Goal: Task Accomplishment & Management: Use online tool/utility

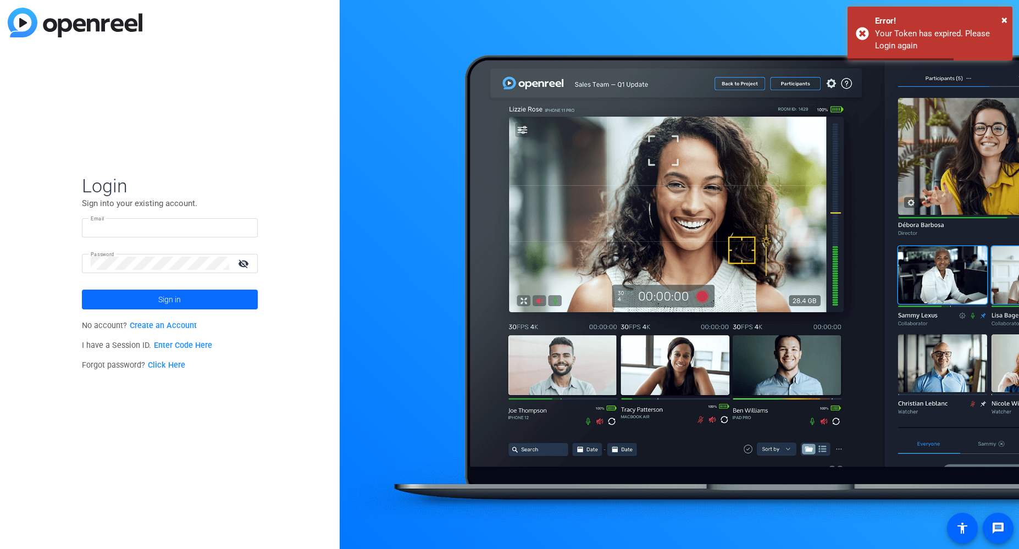
type input "pawel.wilkolek@qiagen.com"
click at [141, 303] on span at bounding box center [170, 299] width 176 height 26
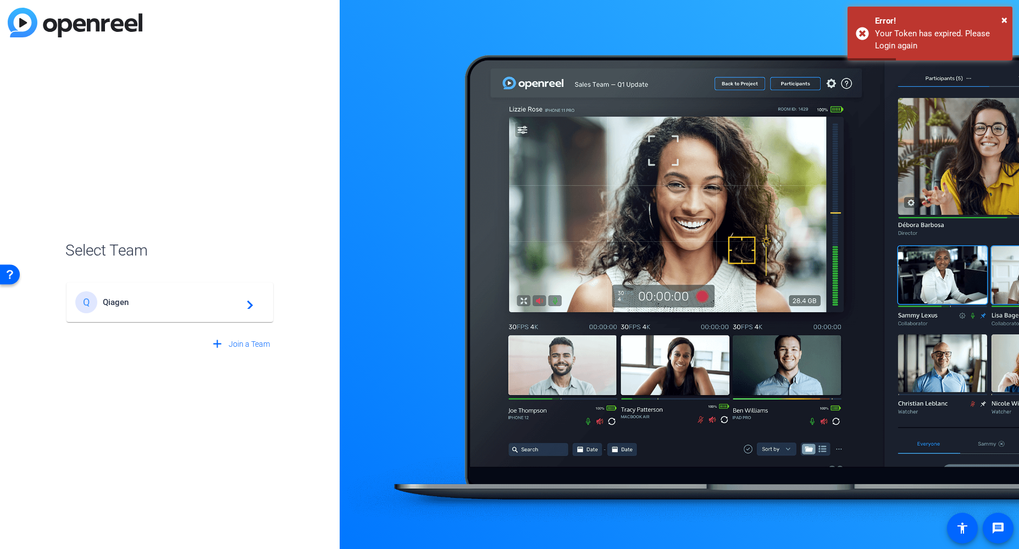
click at [141, 303] on span "Qiagen" at bounding box center [171, 302] width 137 height 10
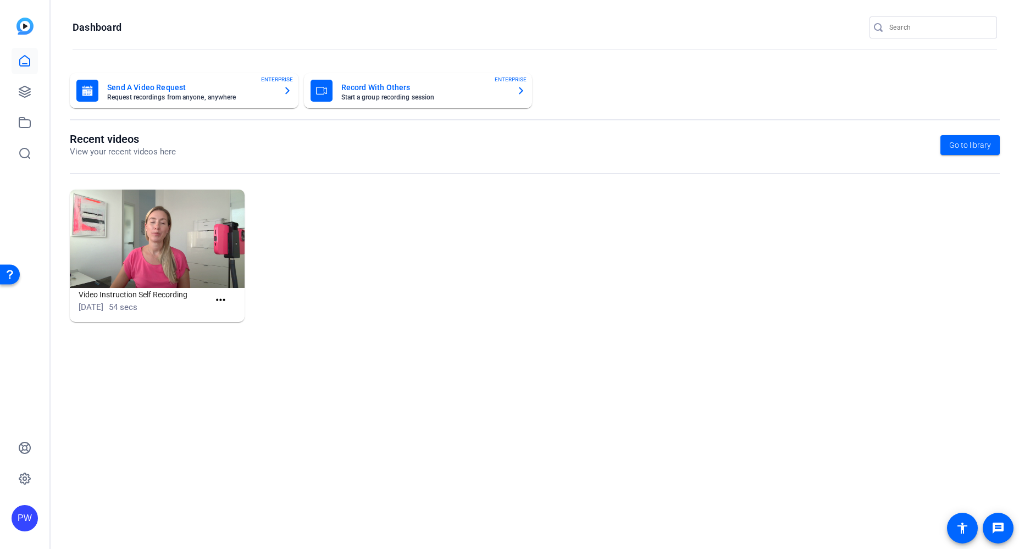
click at [172, 97] on mat-card-subtitle "Request recordings from anyone, anywhere" at bounding box center [190, 97] width 167 height 7
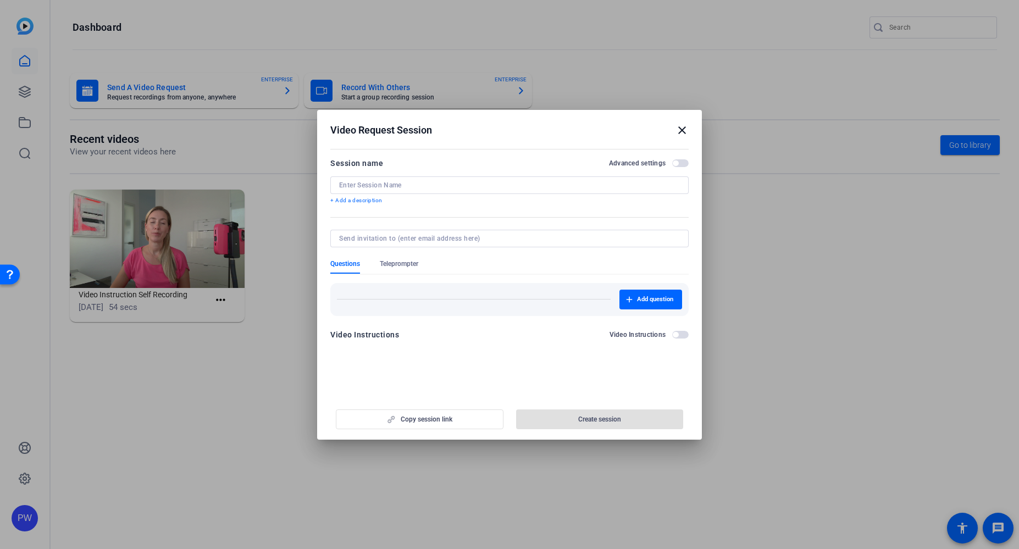
click at [684, 337] on span "button" at bounding box center [680, 335] width 16 height 8
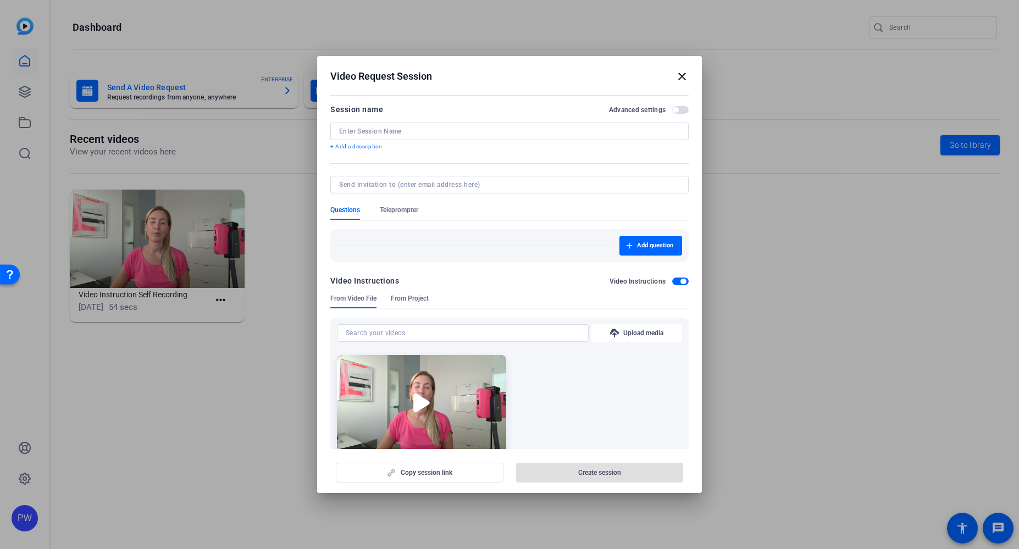
click at [412, 392] on img at bounding box center [421, 402] width 169 height 95
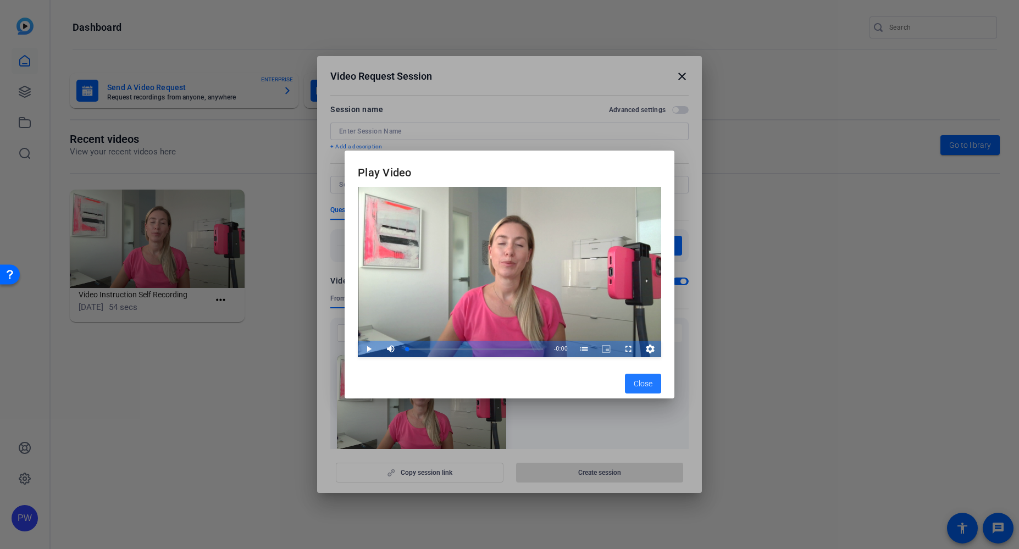
click at [651, 382] on span "Close" at bounding box center [643, 384] width 19 height 12
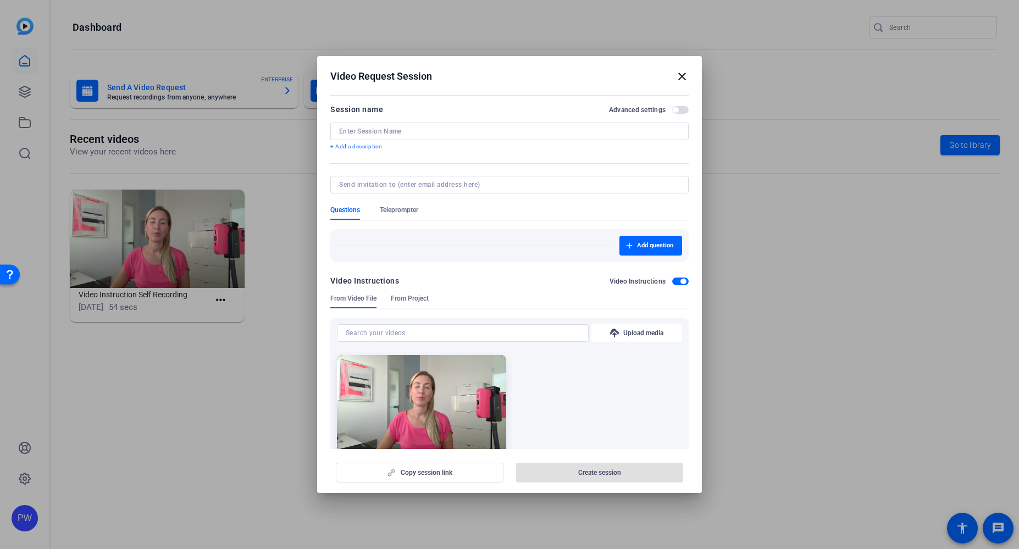
click at [673, 109] on span "button" at bounding box center [675, 109] width 5 height 5
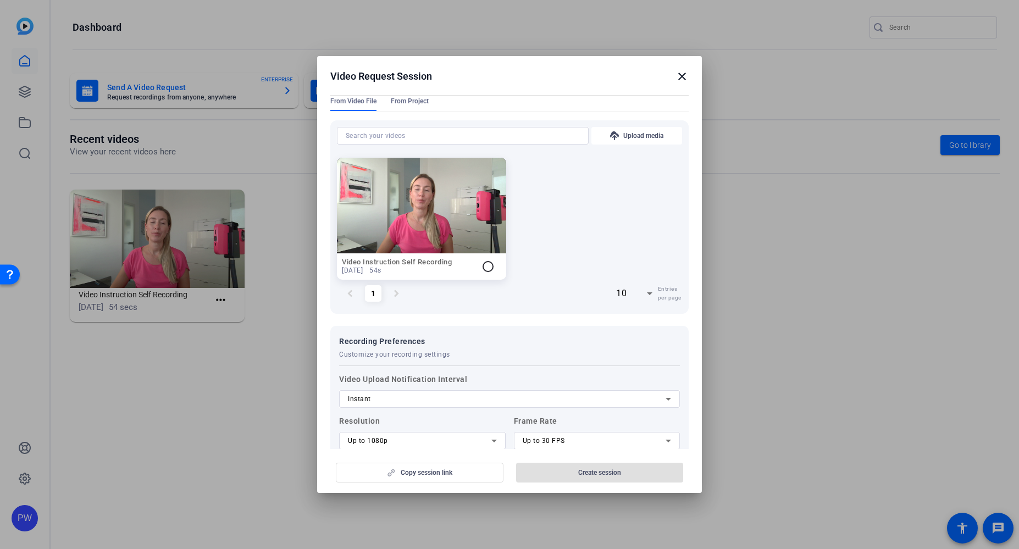
scroll to position [186, 0]
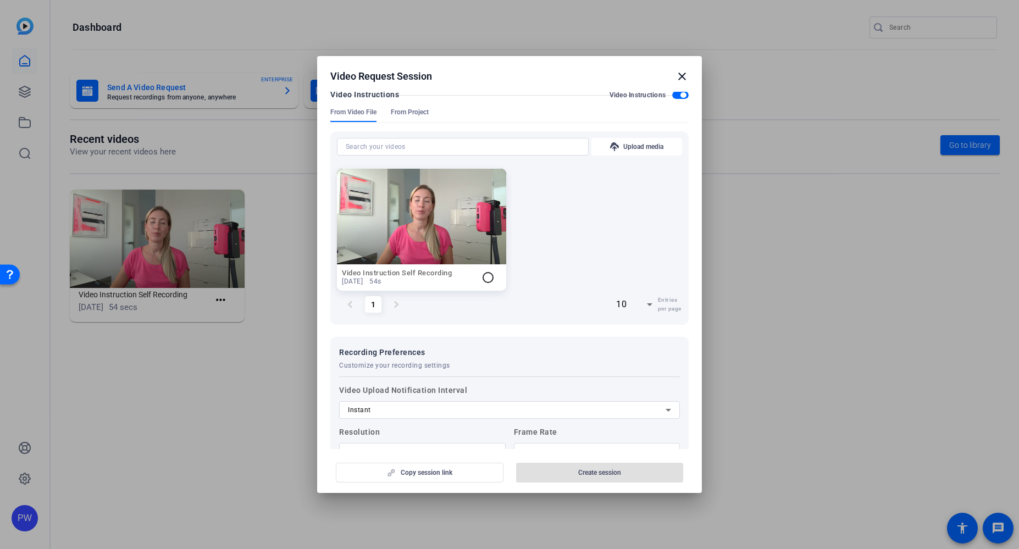
click at [485, 276] on mat-icon "radio_button_unchecked" at bounding box center [487, 277] width 13 height 13
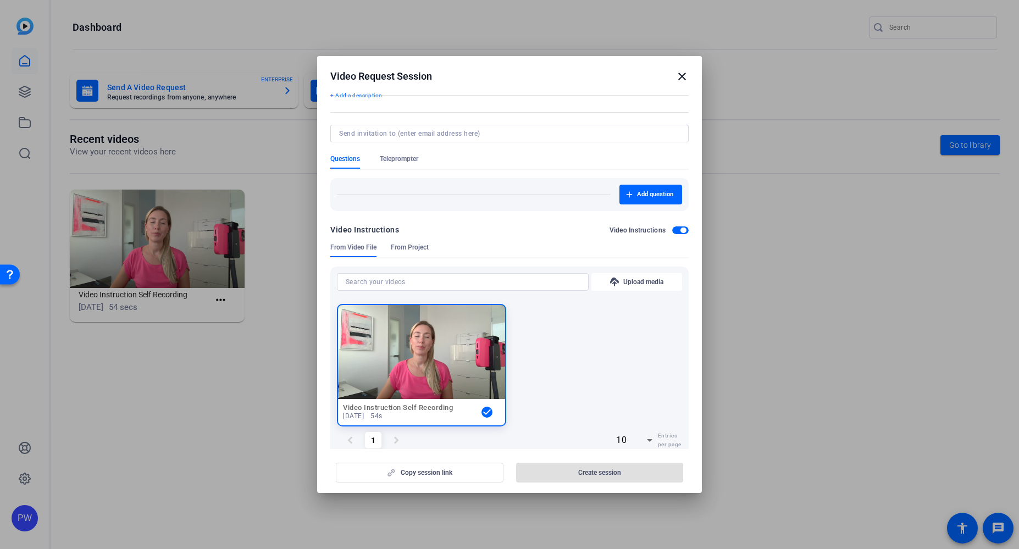
scroll to position [21, 0]
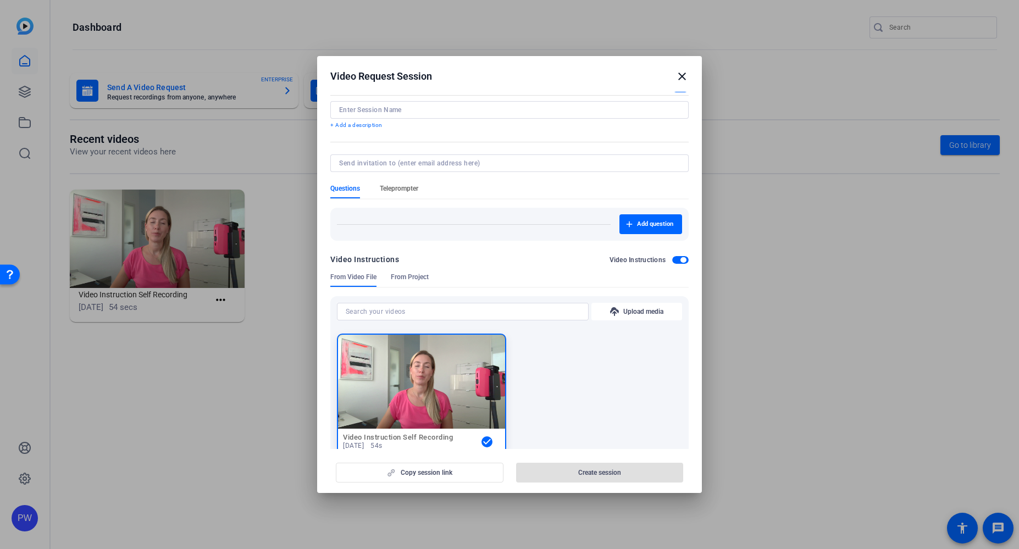
click at [406, 185] on span "Teleprompter" at bounding box center [399, 188] width 38 height 9
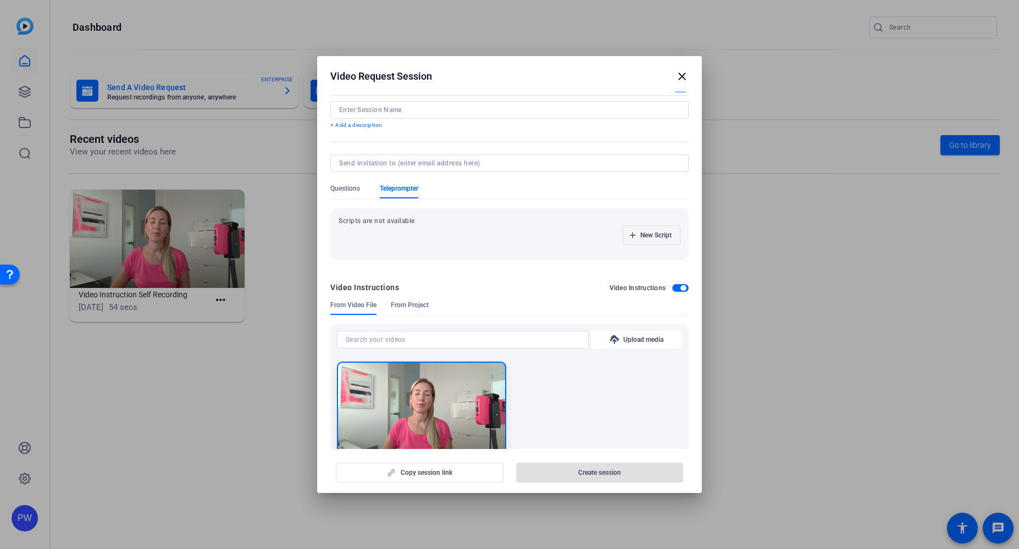
click at [641, 239] on span "New Script" at bounding box center [655, 235] width 31 height 9
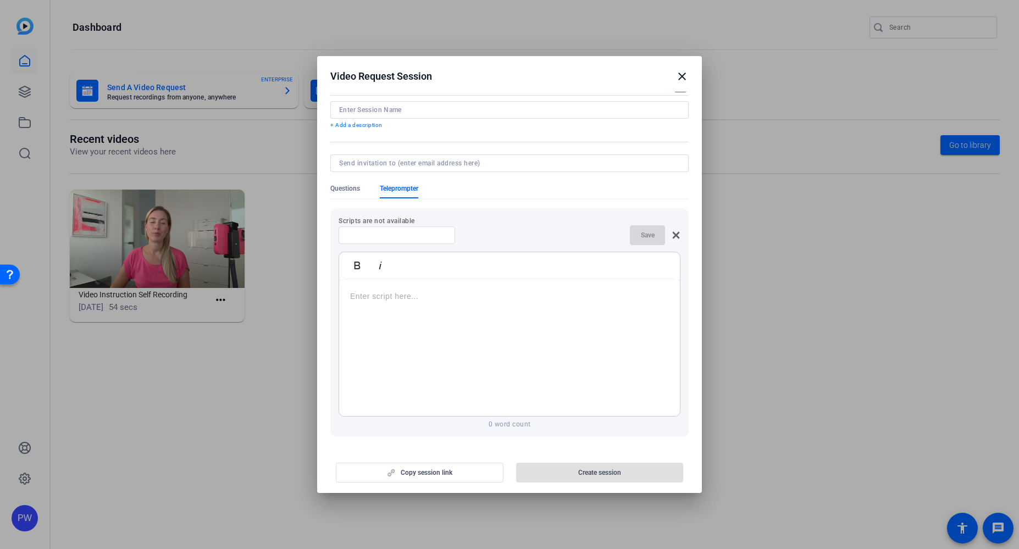
click at [439, 282] on div at bounding box center [509, 347] width 341 height 137
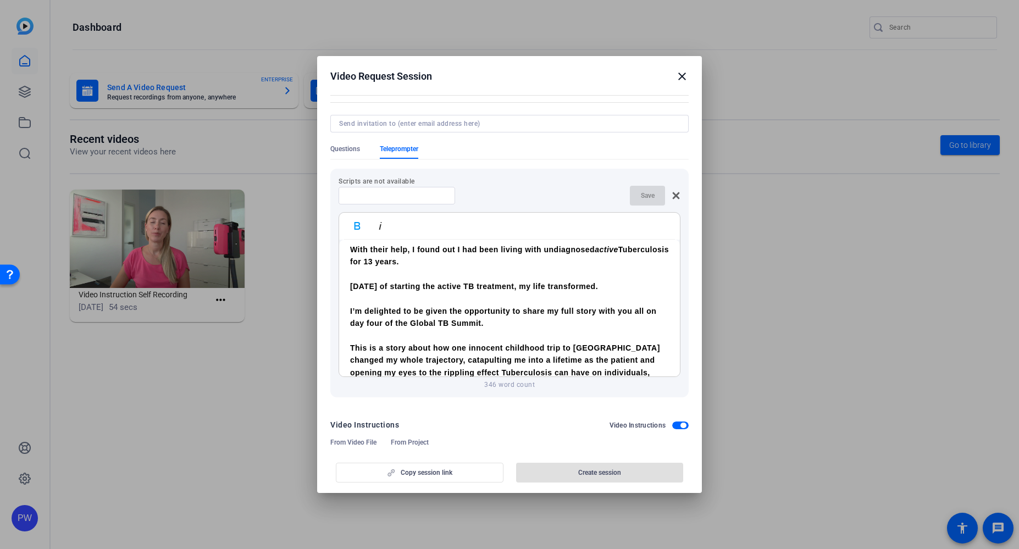
scroll to position [0, 0]
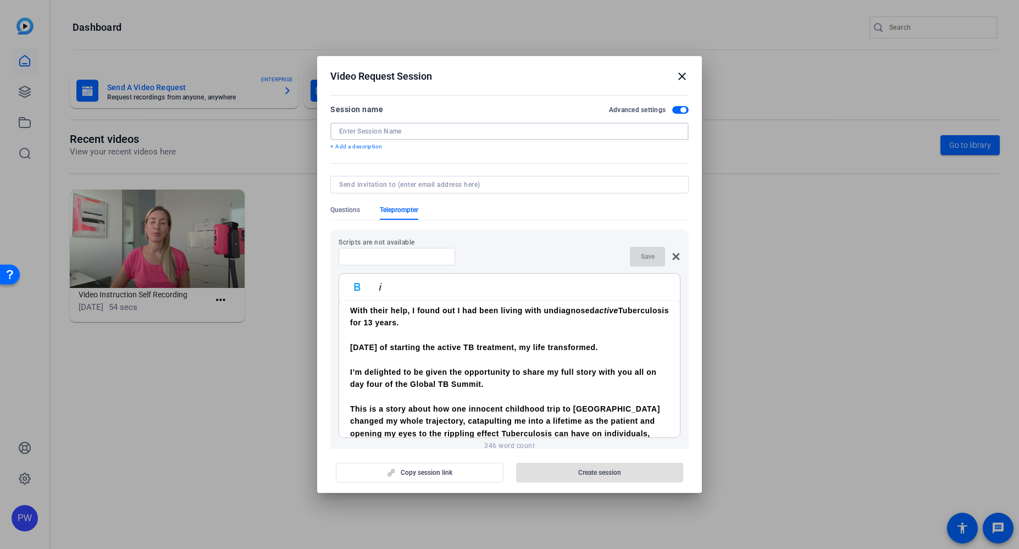
click at [412, 127] on input at bounding box center [509, 131] width 341 height 9
paste input "[PERSON_NAME] patient story"
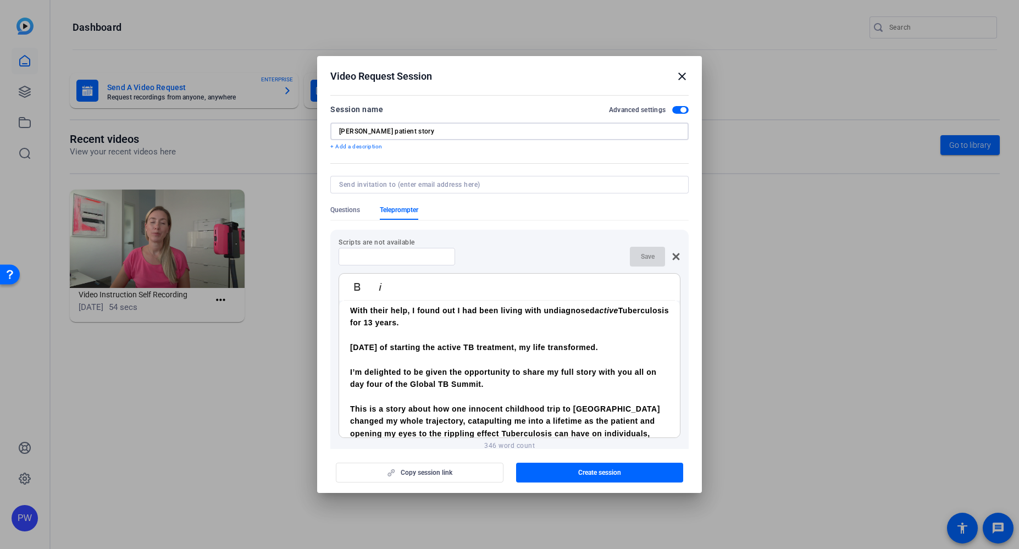
type input "[PERSON_NAME] patient story"
click at [465, 109] on div "Session name Advanced settings" at bounding box center [509, 109] width 358 height 13
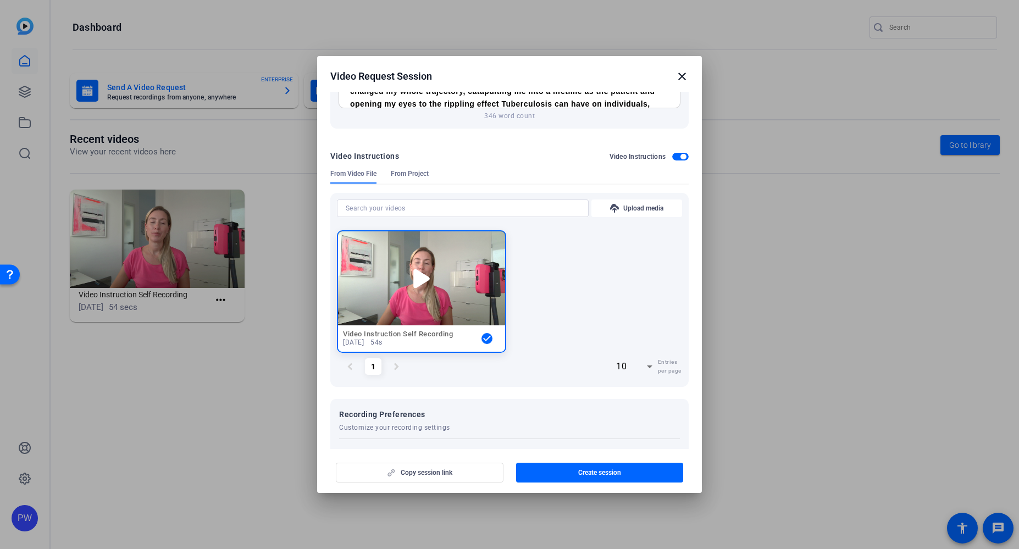
scroll to position [502, 0]
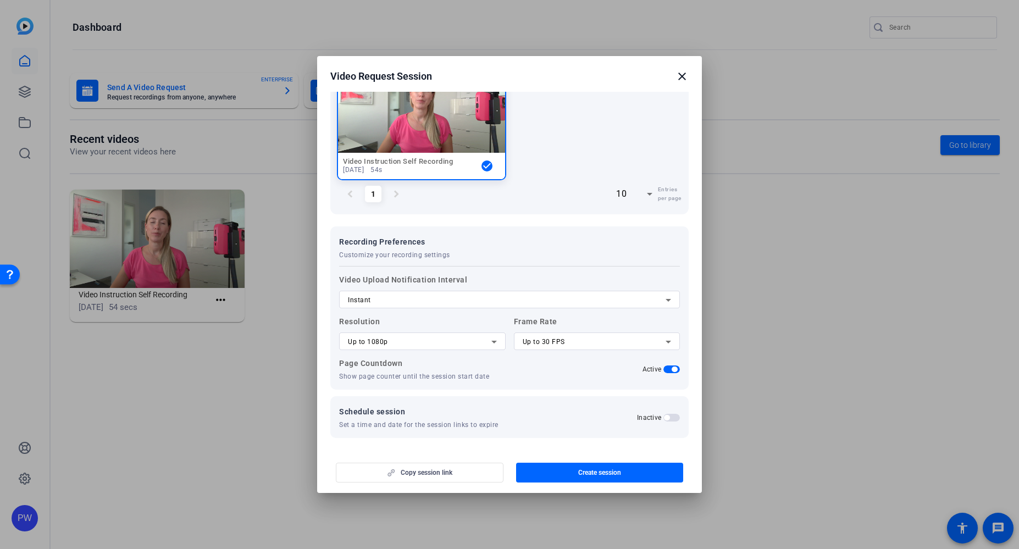
click at [435, 475] on div "Copy session link Create session" at bounding box center [509, 468] width 358 height 28
click at [564, 473] on span "button" at bounding box center [600, 472] width 168 height 26
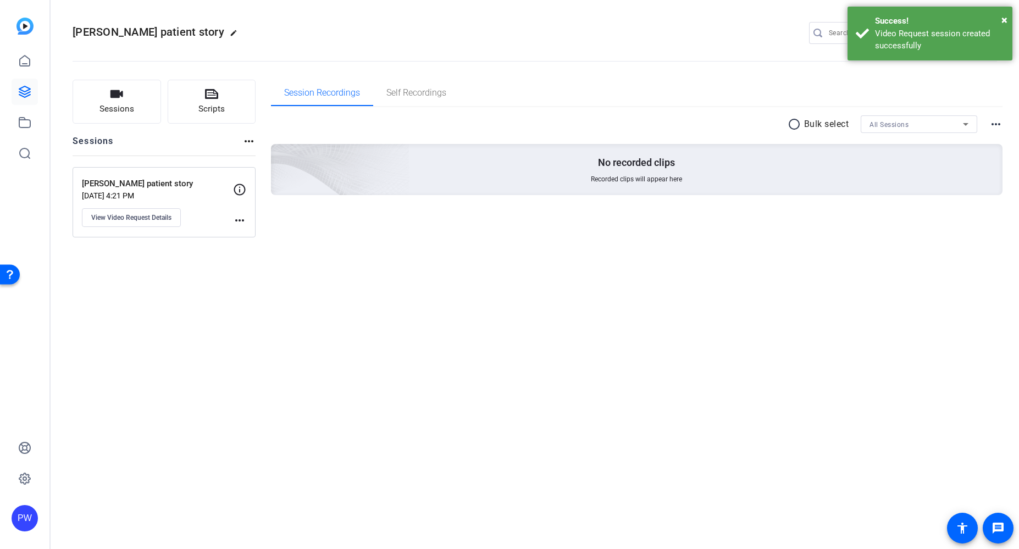
click at [240, 223] on mat-icon "more_horiz" at bounding box center [239, 220] width 13 height 13
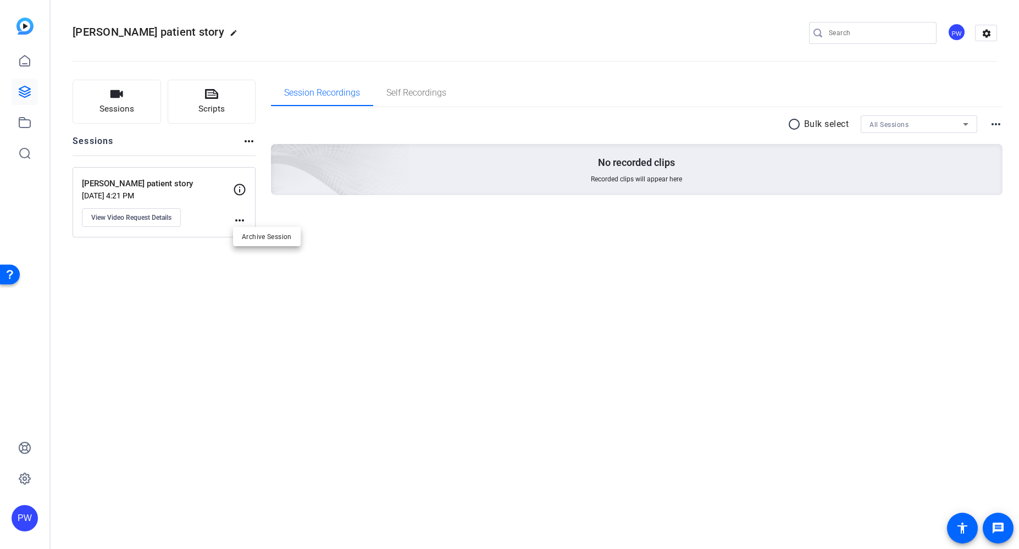
click at [159, 226] on div at bounding box center [509, 274] width 1019 height 549
click at [154, 221] on span "View Video Request Details" at bounding box center [131, 217] width 80 height 9
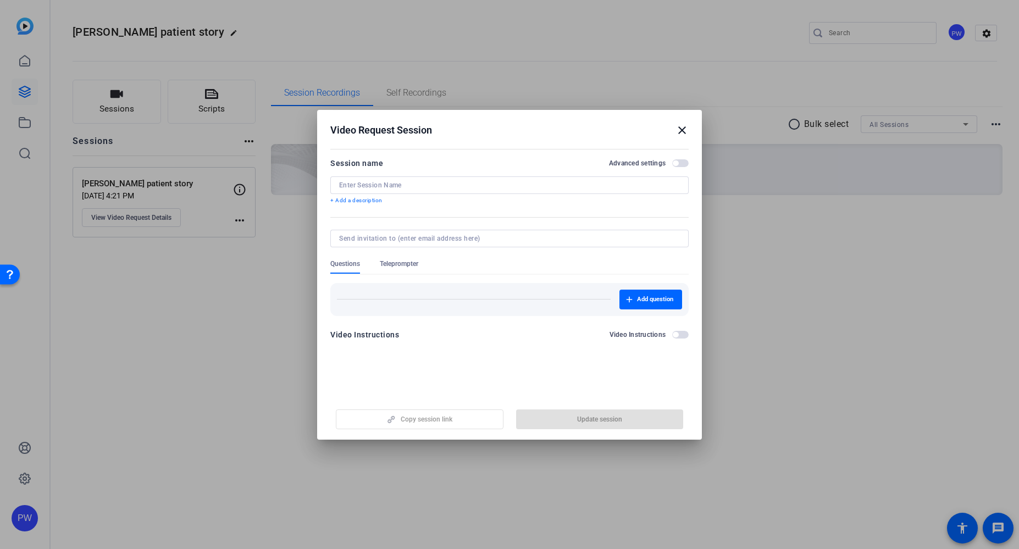
type input "[PERSON_NAME] patient story"
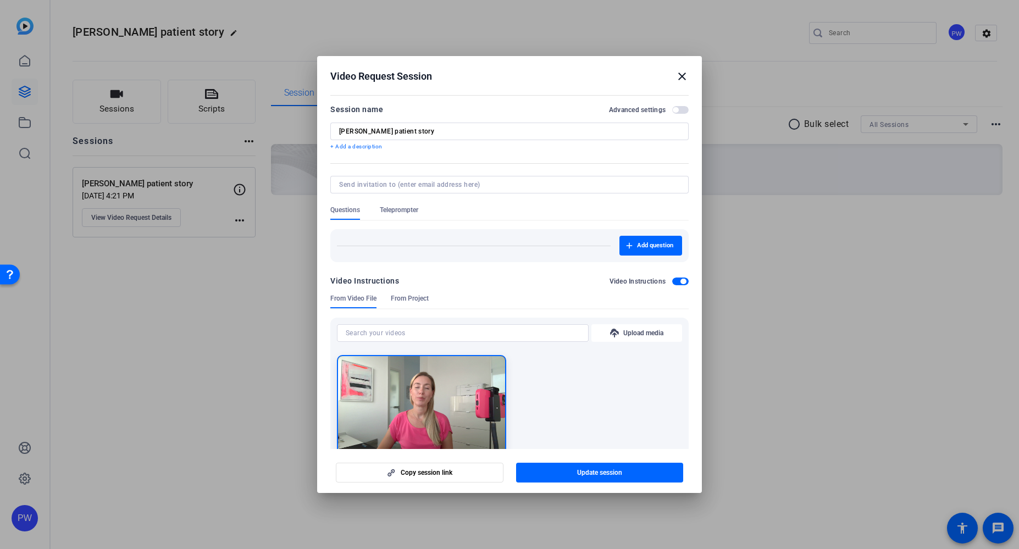
click at [673, 80] on div "Video Request Session close" at bounding box center [509, 76] width 358 height 13
click at [682, 77] on mat-icon "close" at bounding box center [681, 76] width 13 height 13
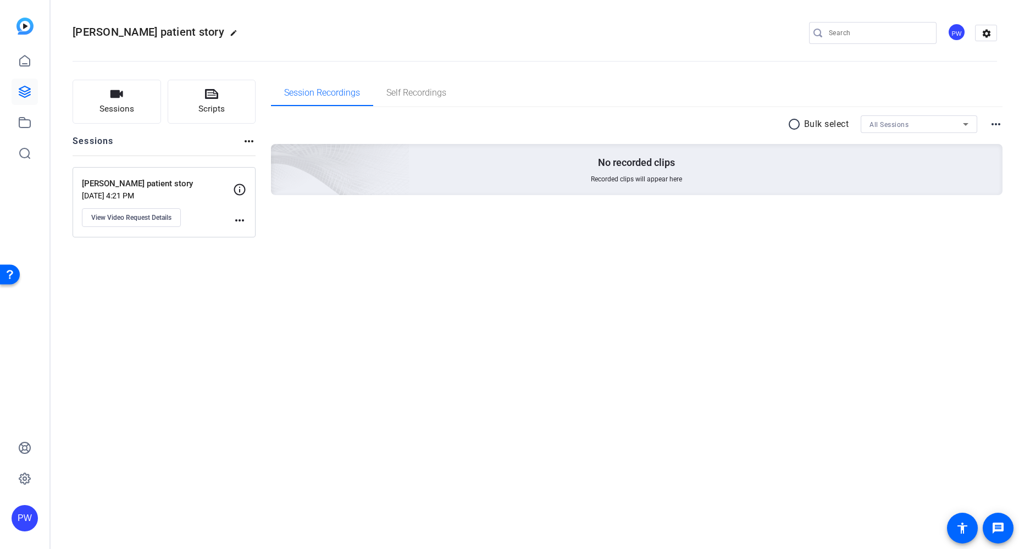
click at [239, 220] on mat-icon "more_horiz" at bounding box center [239, 220] width 13 height 13
click at [157, 190] on div at bounding box center [509, 274] width 1019 height 549
click at [14, 65] on link at bounding box center [25, 61] width 26 height 26
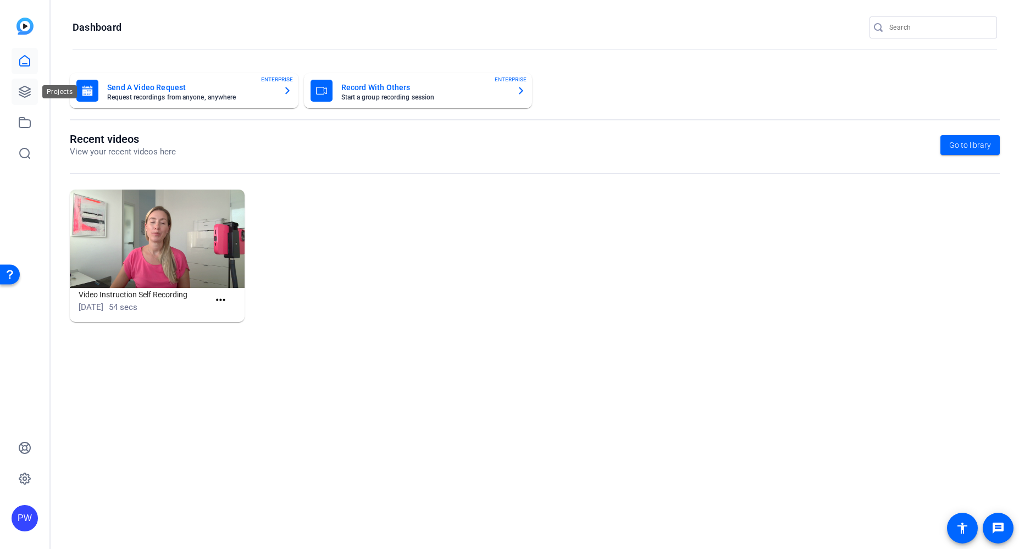
click at [23, 103] on link at bounding box center [25, 92] width 26 height 26
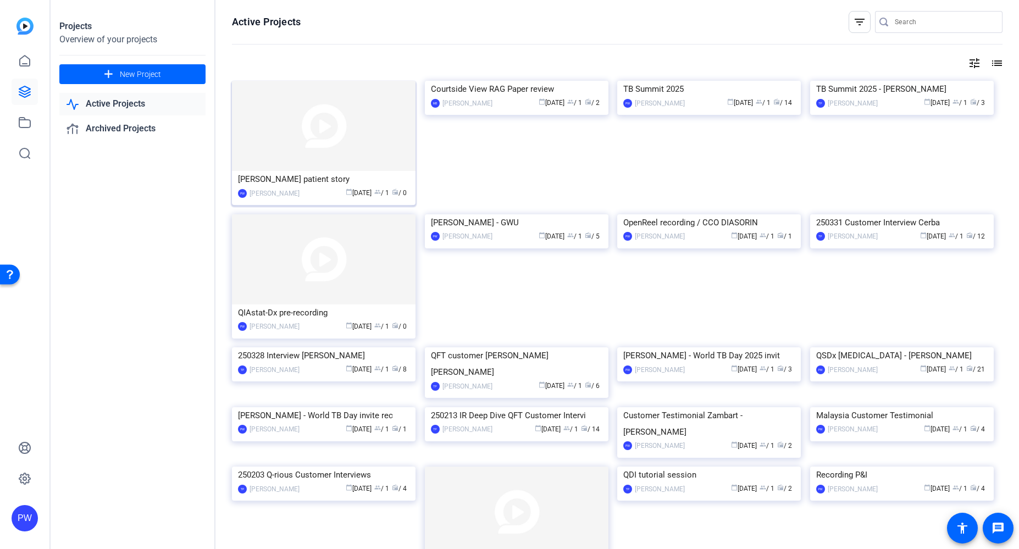
click at [360, 140] on img at bounding box center [324, 126] width 184 height 90
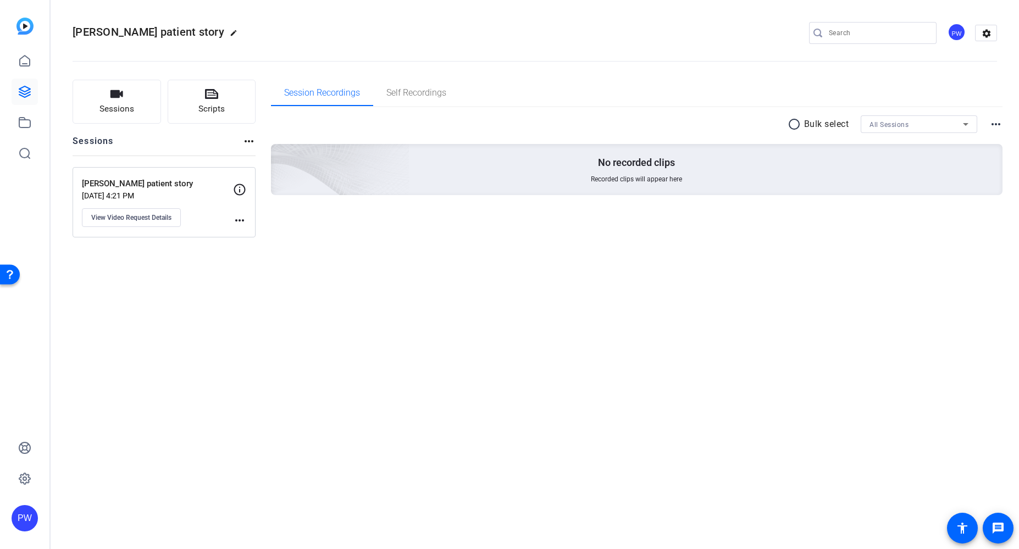
click at [239, 223] on mat-icon "more_horiz" at bounding box center [239, 220] width 13 height 13
click at [165, 278] on div at bounding box center [509, 274] width 1019 height 549
click at [128, 221] on span "View Video Request Details" at bounding box center [131, 217] width 80 height 9
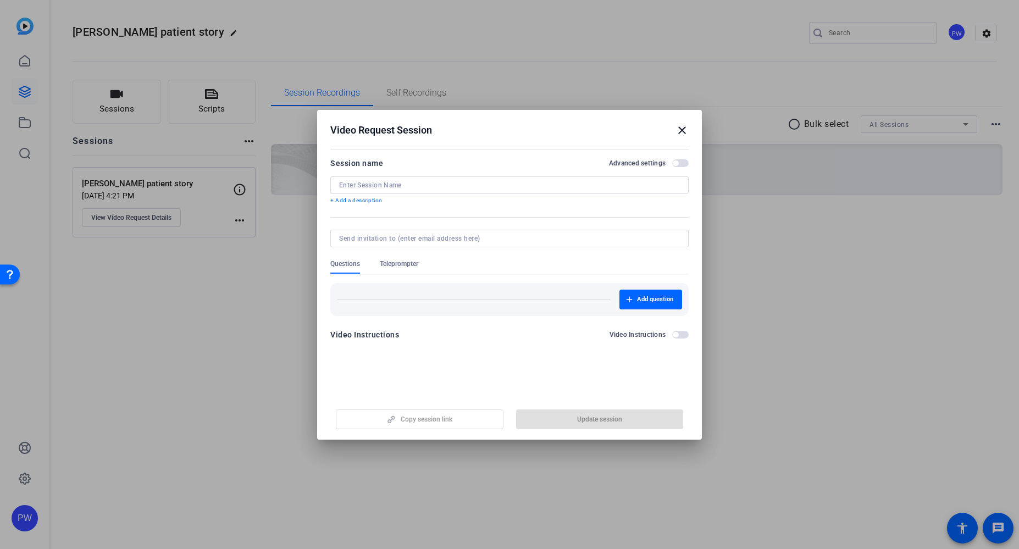
type input "[PERSON_NAME] patient story"
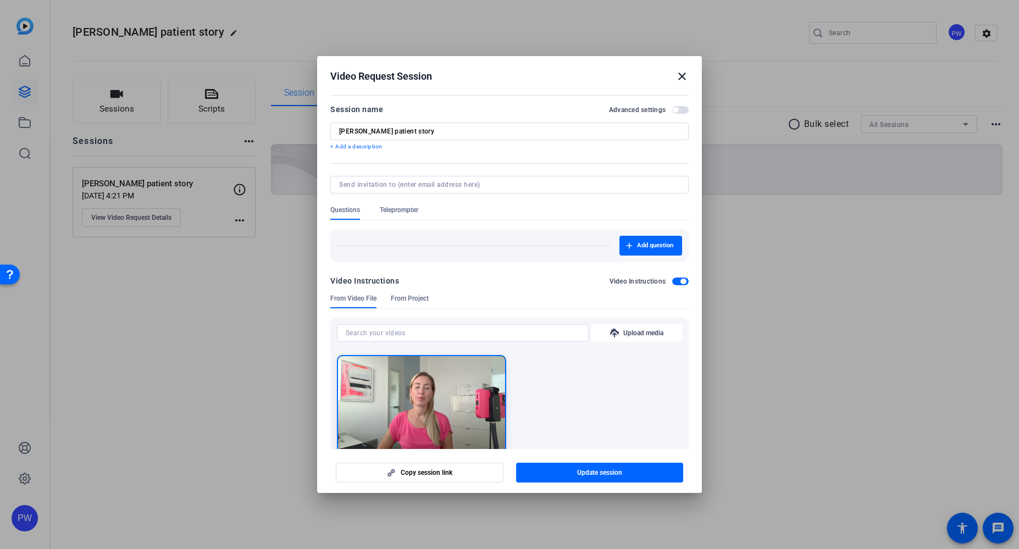
click at [411, 206] on span "Teleprompter" at bounding box center [399, 210] width 38 height 9
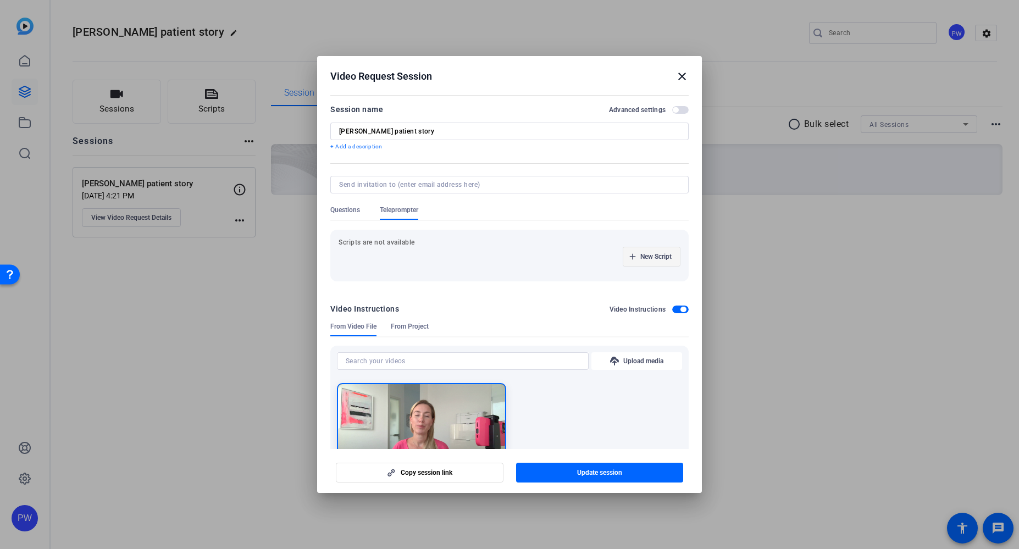
click at [640, 257] on span "New Script" at bounding box center [655, 256] width 31 height 9
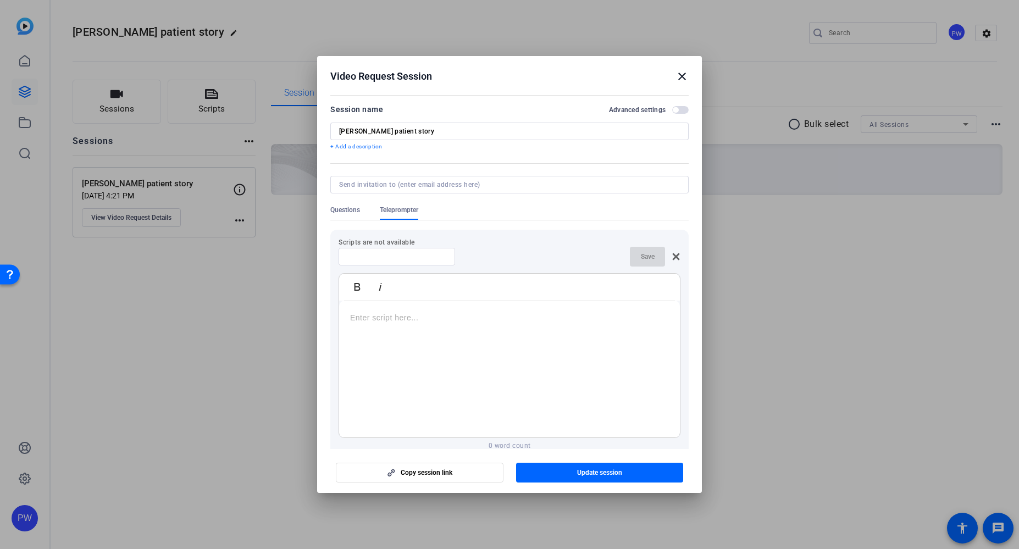
click at [463, 308] on div at bounding box center [509, 369] width 341 height 137
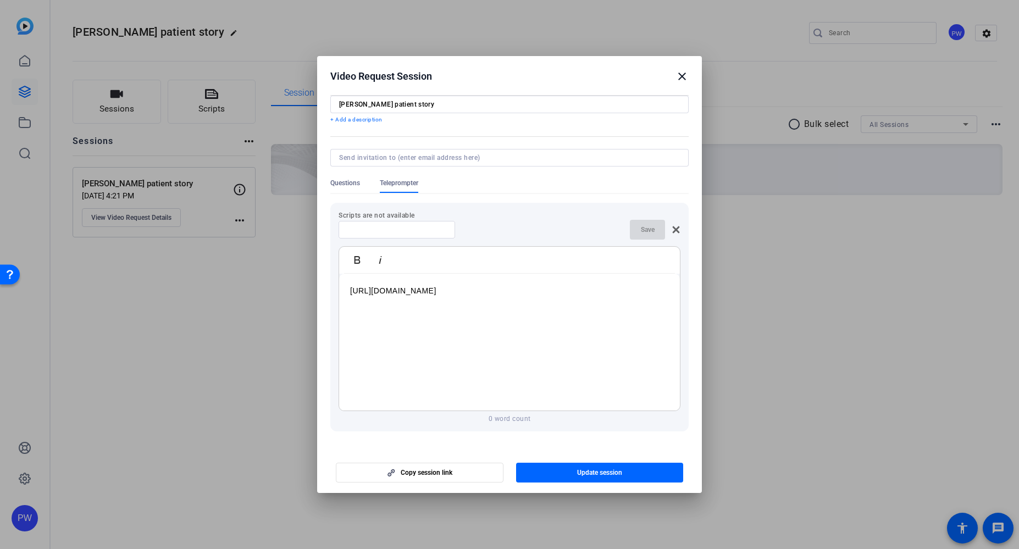
scroll to position [110, 0]
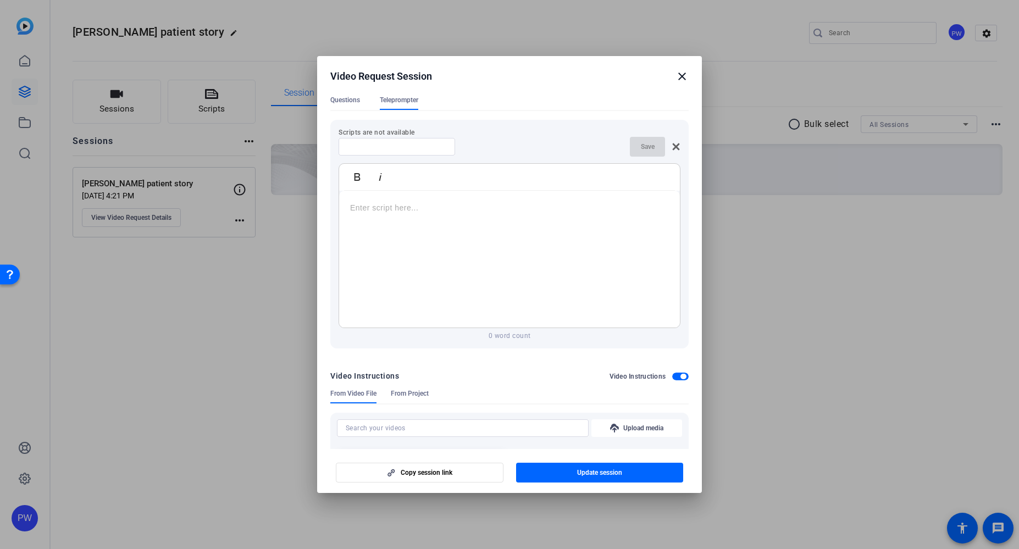
click at [69, 348] on div at bounding box center [509, 274] width 1019 height 549
click at [437, 220] on div at bounding box center [509, 259] width 341 height 137
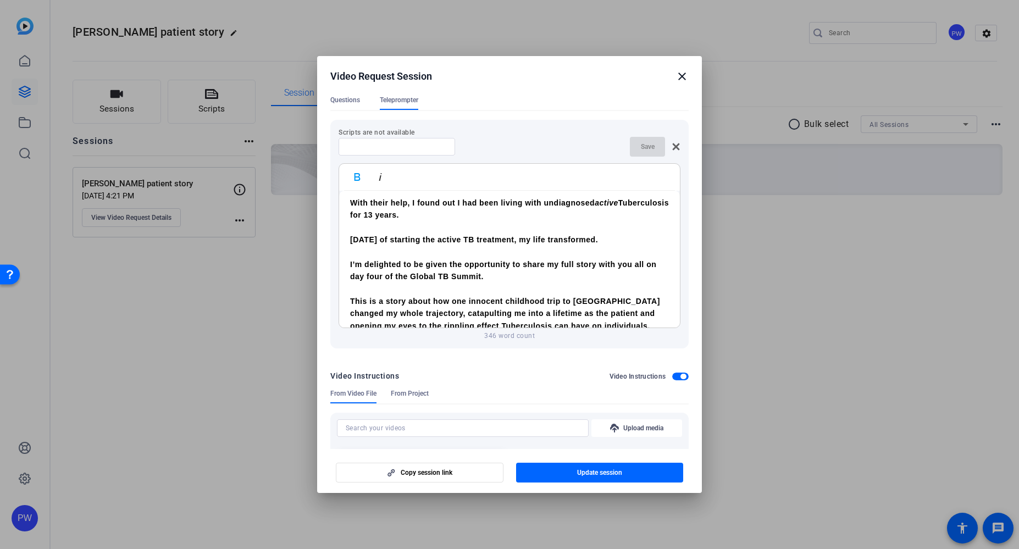
scroll to position [426, 0]
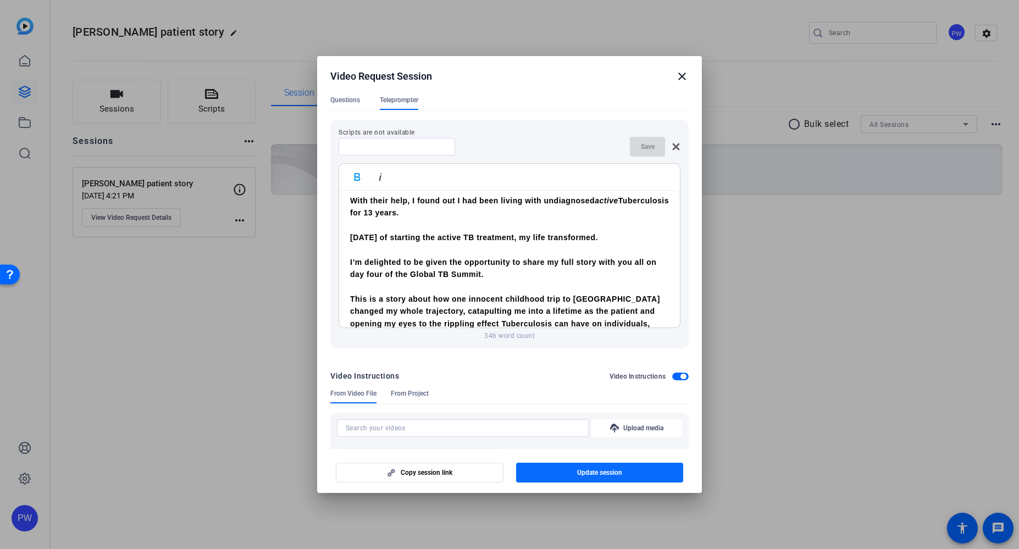
click at [560, 477] on span "button" at bounding box center [600, 472] width 168 height 26
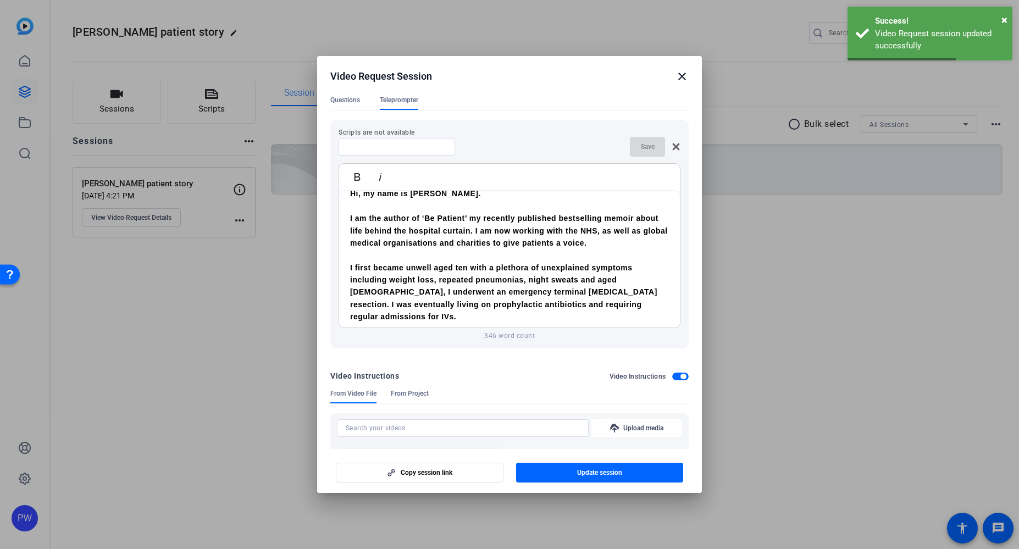
scroll to position [0, 0]
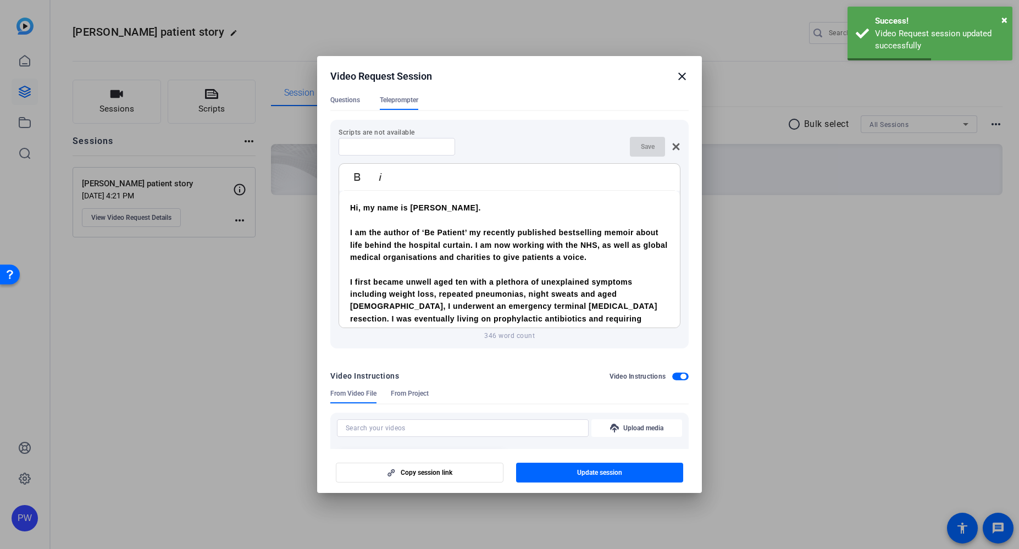
click at [352, 98] on span "Questions" at bounding box center [345, 100] width 30 height 9
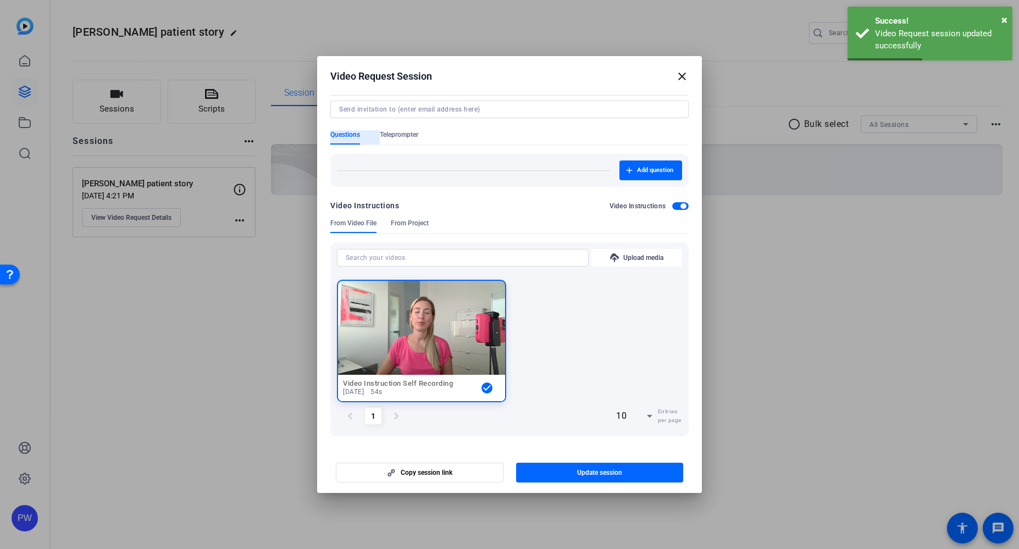
scroll to position [74, 0]
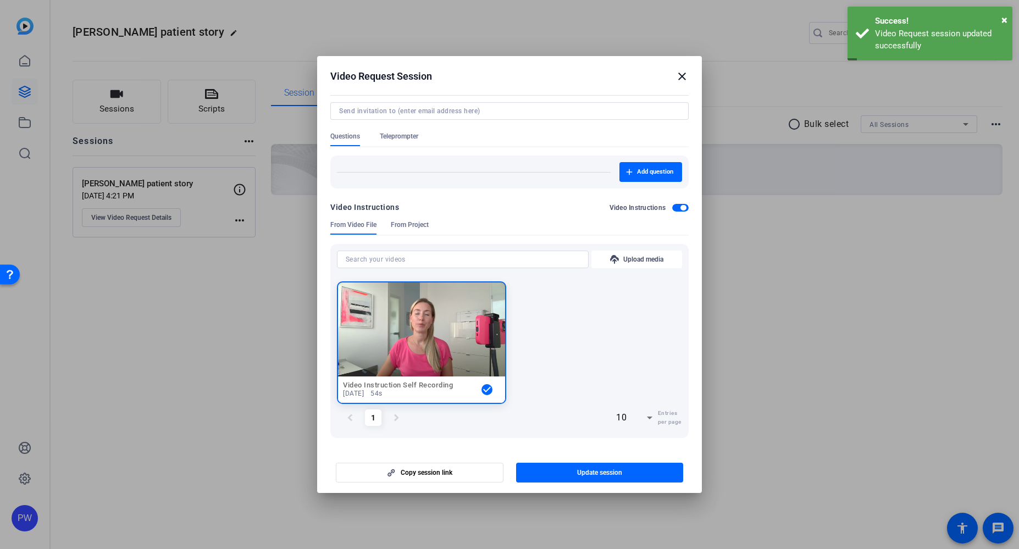
click at [685, 76] on mat-icon "close" at bounding box center [681, 76] width 13 height 13
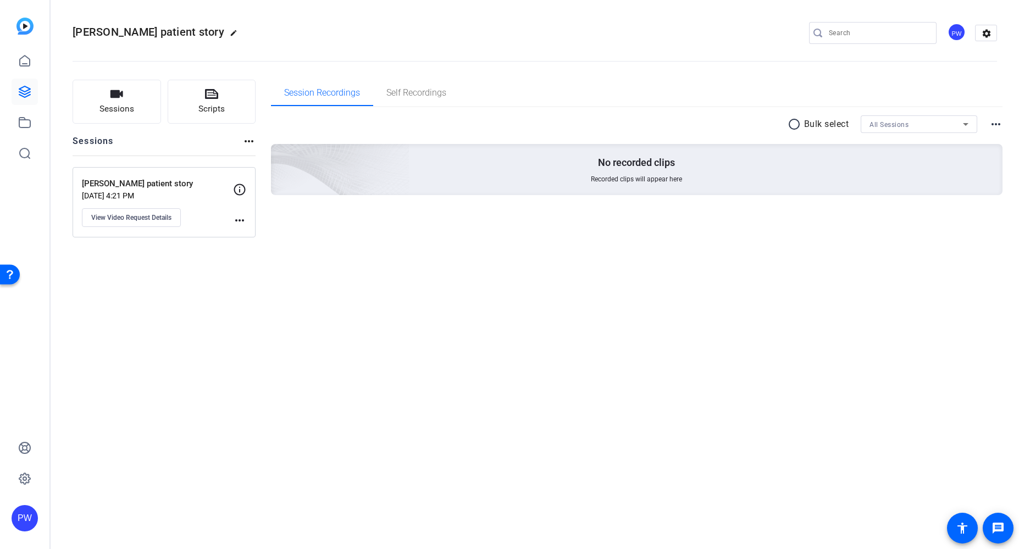
click at [240, 221] on mat-icon "more_horiz" at bounding box center [239, 220] width 13 height 13
click at [160, 194] on div at bounding box center [509, 274] width 1019 height 549
click at [121, 185] on p "[PERSON_NAME] patient story" at bounding box center [157, 184] width 151 height 13
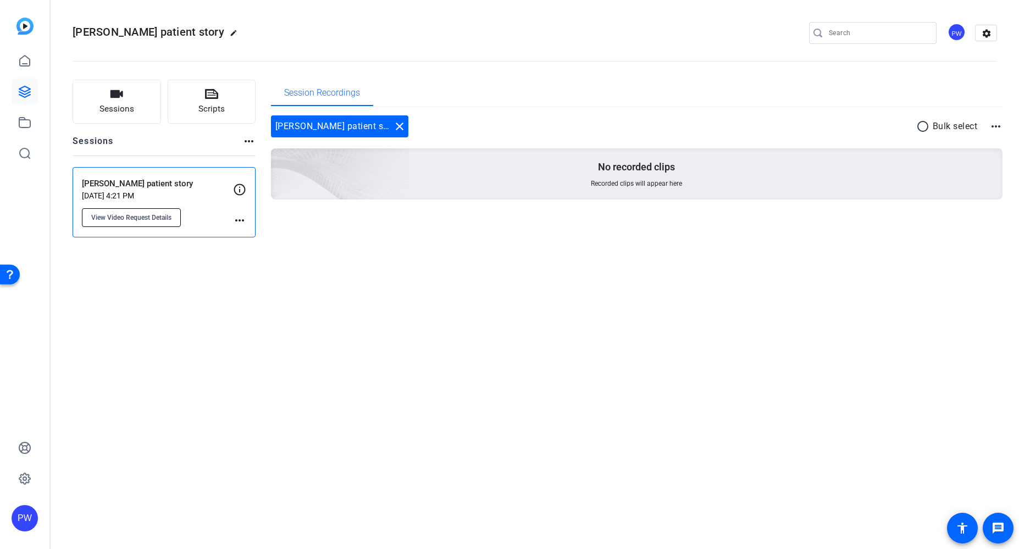
click at [143, 223] on button "View Video Request Details" at bounding box center [131, 217] width 99 height 19
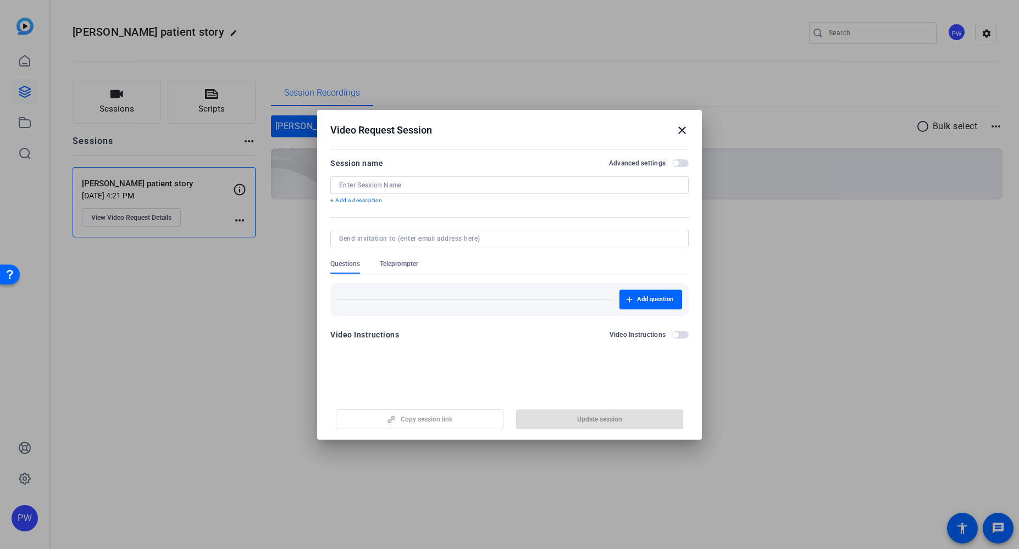
type input "[PERSON_NAME] patient story"
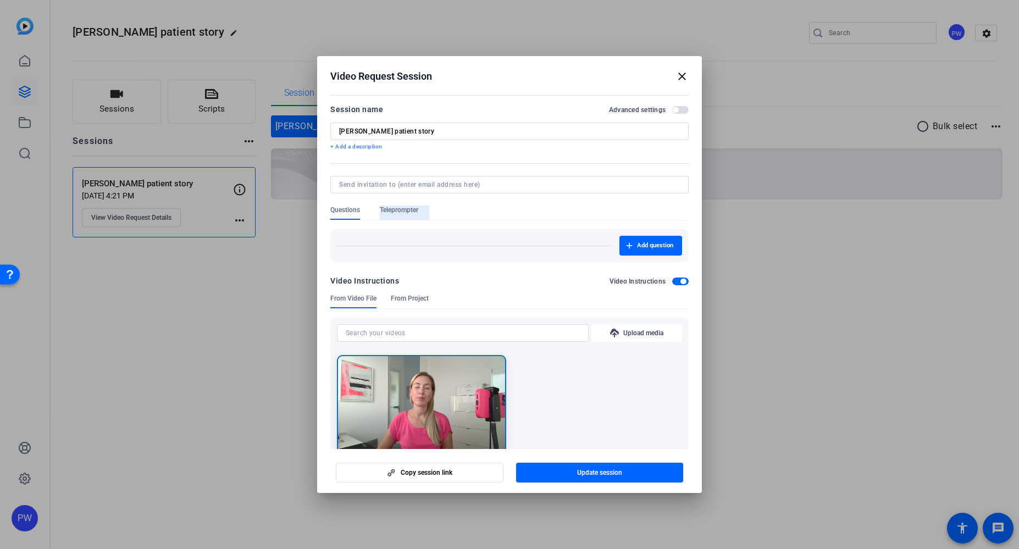
click at [393, 207] on span "Teleprompter" at bounding box center [399, 210] width 38 height 9
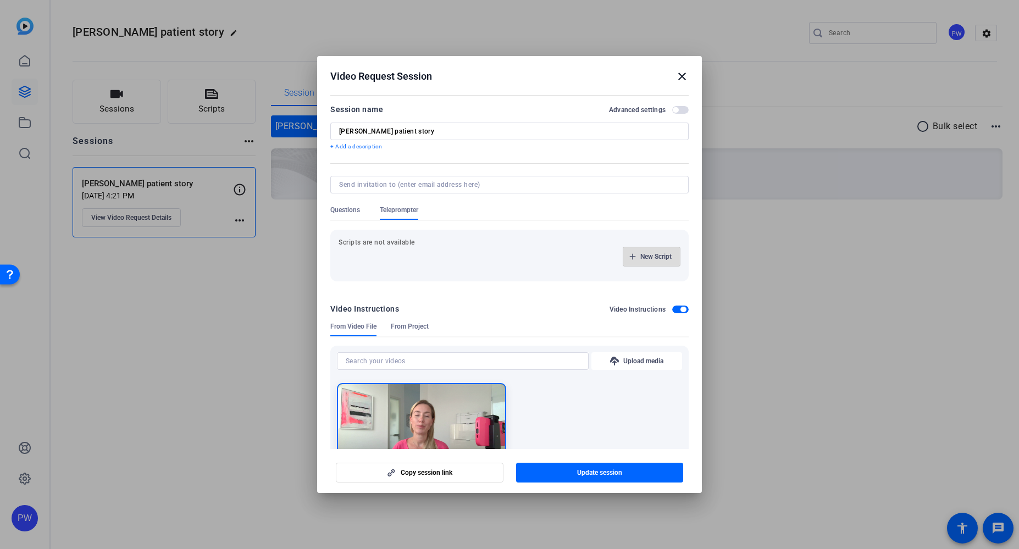
click at [658, 257] on span "New Script" at bounding box center [655, 256] width 31 height 9
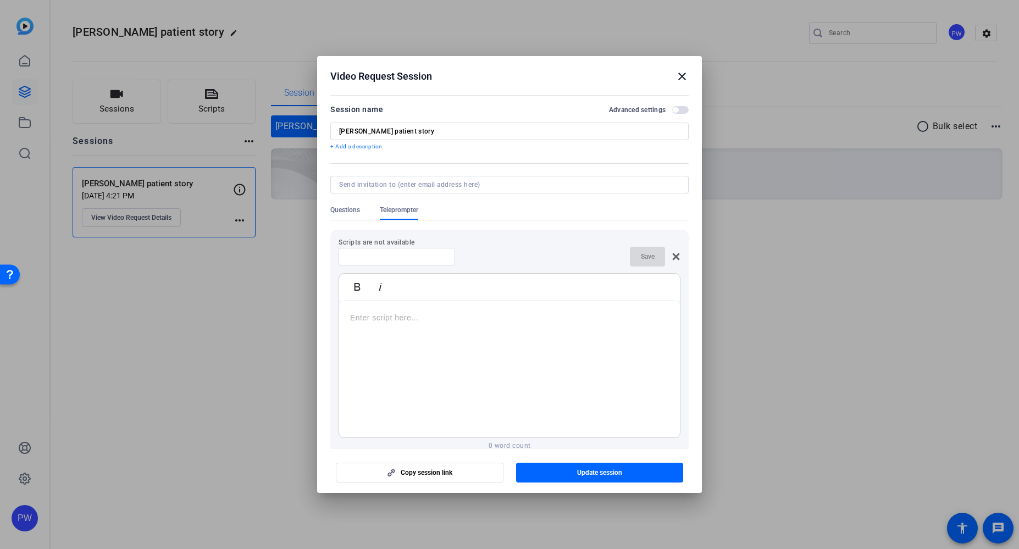
click at [556, 328] on div at bounding box center [509, 369] width 341 height 137
click at [539, 324] on p "https://capture.openreel.com/ugc-subject/a89412a7b408b3063b009207644ae27e1d5809…" at bounding box center [509, 318] width 319 height 12
drag, startPoint x: 606, startPoint y: 340, endPoint x: 269, endPoint y: 300, distance: 338.7
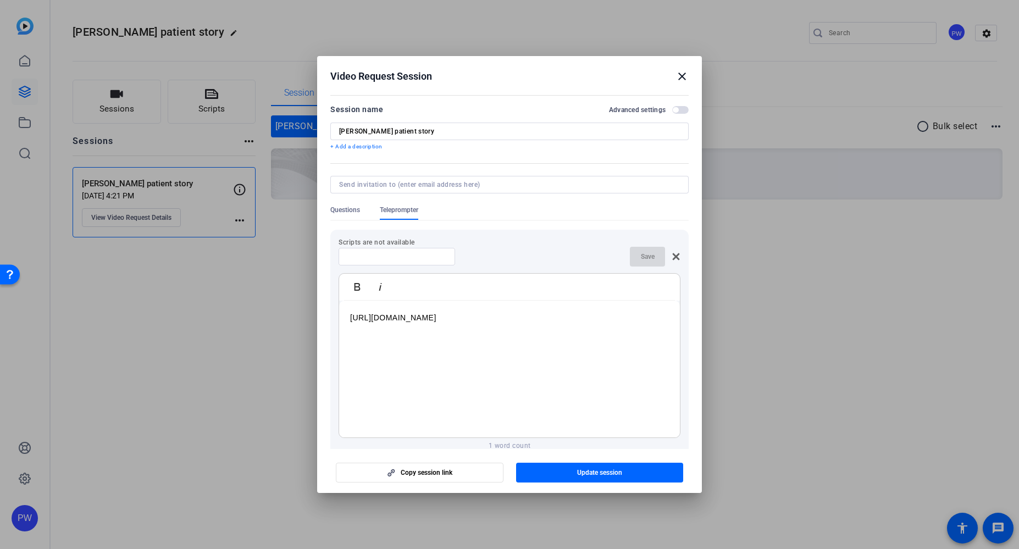
click at [270, 300] on div "Video Request Session close Session name Advanced settings Tilly Rose - TB pati…" at bounding box center [509, 274] width 1019 height 549
click at [496, 326] on div at bounding box center [509, 369] width 341 height 137
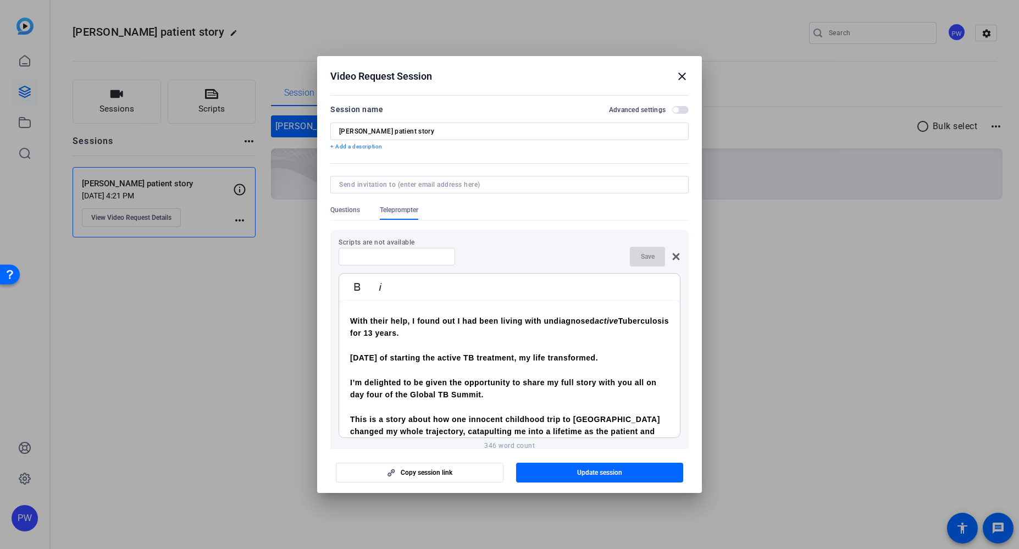
click at [393, 248] on div at bounding box center [396, 257] width 99 height 18
click at [400, 257] on input at bounding box center [396, 256] width 99 height 9
type input "Script"
click at [643, 254] on span "Save" at bounding box center [648, 256] width 14 height 9
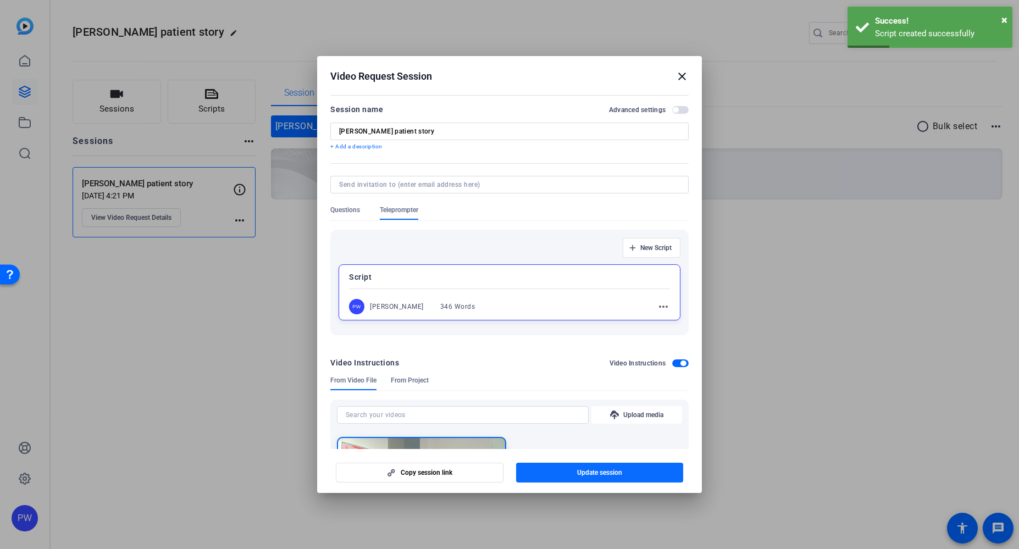
click at [605, 474] on span "Update session" at bounding box center [599, 472] width 45 height 9
click at [422, 470] on span "Copy session link" at bounding box center [427, 472] width 52 height 9
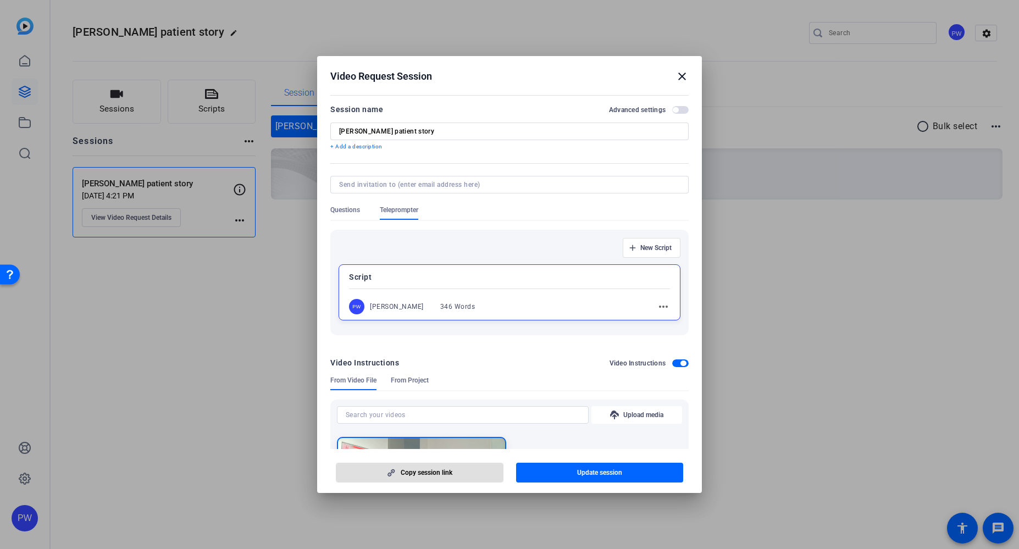
click at [684, 74] on mat-icon "close" at bounding box center [681, 76] width 13 height 13
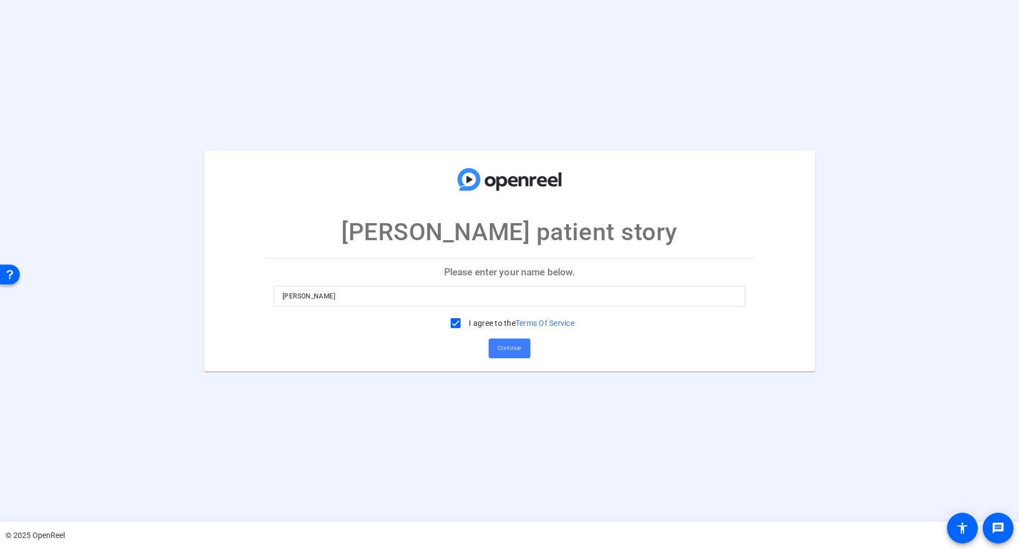
click at [510, 340] on span "Continue" at bounding box center [509, 348] width 24 height 16
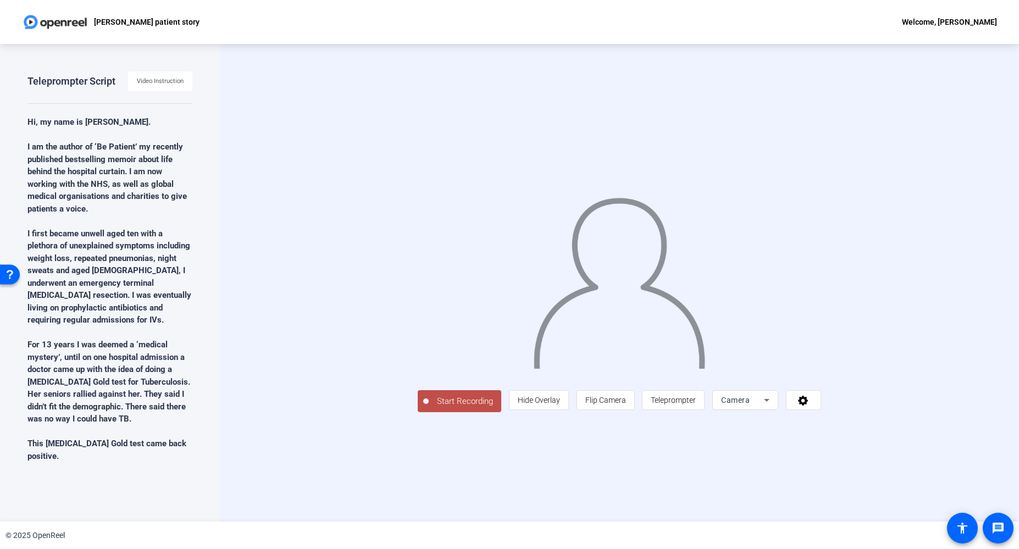
click at [429, 408] on span "Start Recording" at bounding box center [465, 401] width 73 height 13
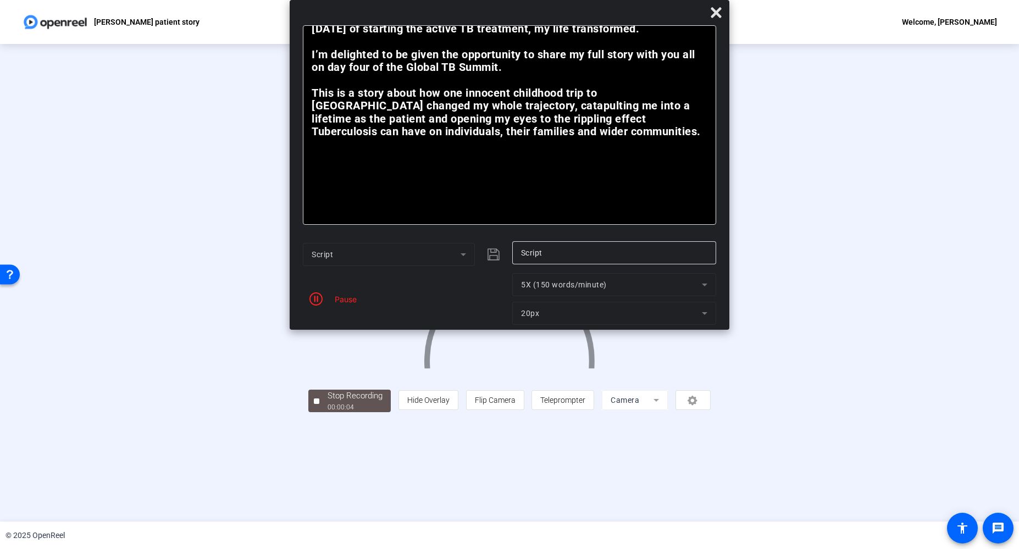
click at [458, 251] on mat-form-field "Script" at bounding box center [389, 254] width 172 height 23
click at [583, 287] on mat-form-field "5X (150 words/minute)" at bounding box center [614, 284] width 204 height 23
click at [697, 315] on mat-form-field "20px" at bounding box center [614, 313] width 204 height 23
click at [706, 315] on mat-form-field "20px" at bounding box center [614, 313] width 204 height 23
click at [317, 302] on icon "button" at bounding box center [315, 298] width 13 height 13
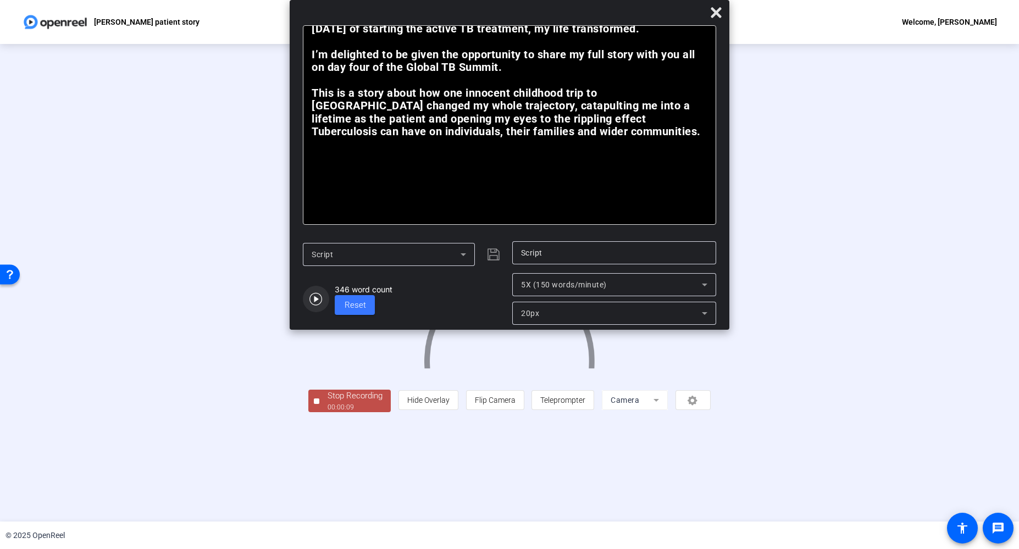
click at [317, 296] on icon "button" at bounding box center [315, 298] width 13 height 13
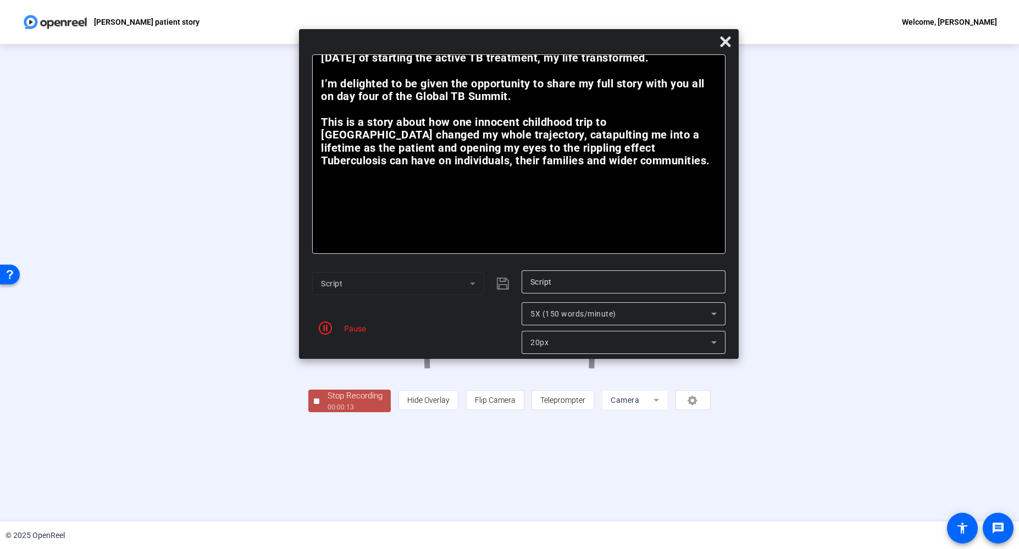
drag, startPoint x: 552, startPoint y: 12, endPoint x: 561, endPoint y: 41, distance: 30.6
click at [561, 41] on div at bounding box center [519, 44] width 440 height 19
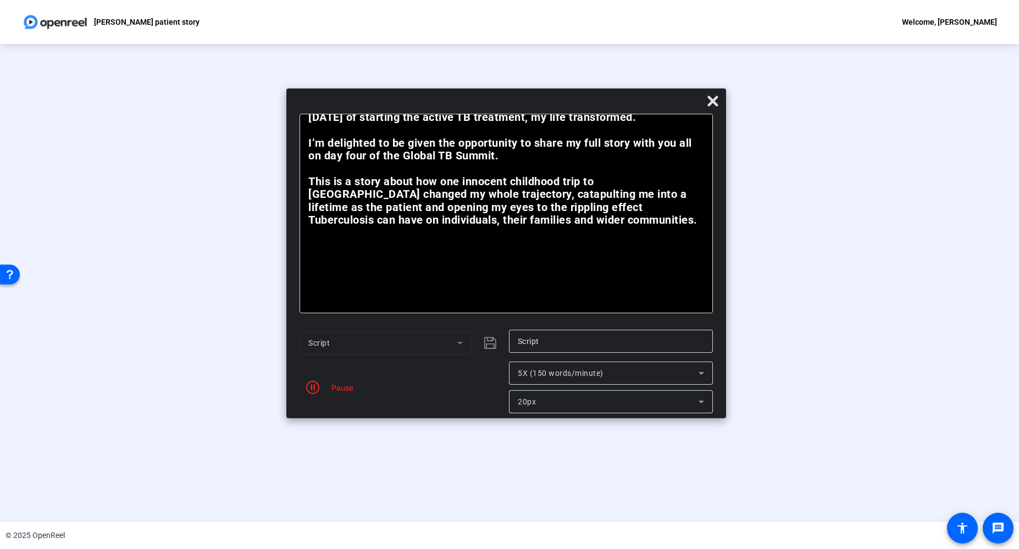
drag, startPoint x: 562, startPoint y: 43, endPoint x: 548, endPoint y: 101, distance: 59.2
click at [548, 101] on div at bounding box center [506, 103] width 440 height 19
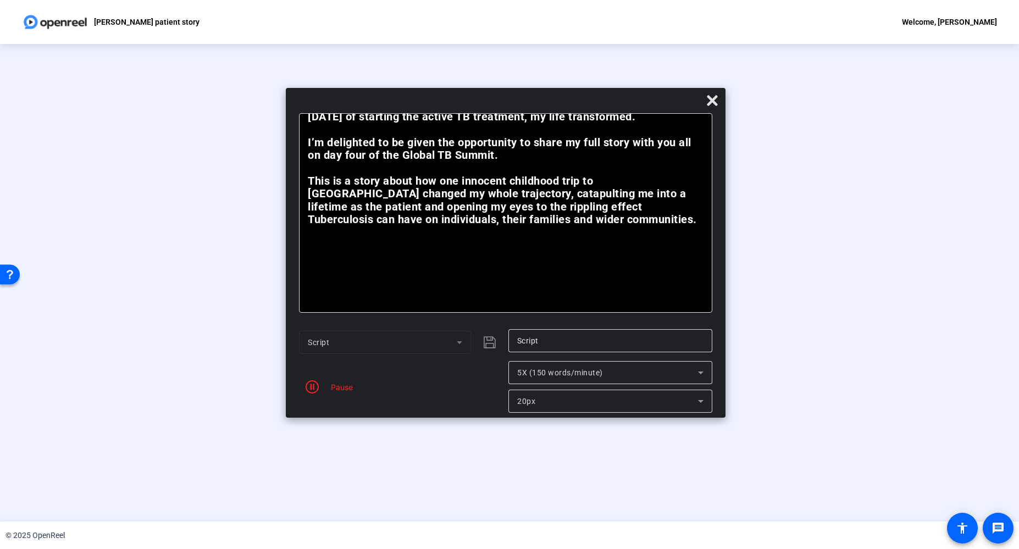
click at [670, 364] on div "5X (150 words/minute)" at bounding box center [610, 372] width 186 height 23
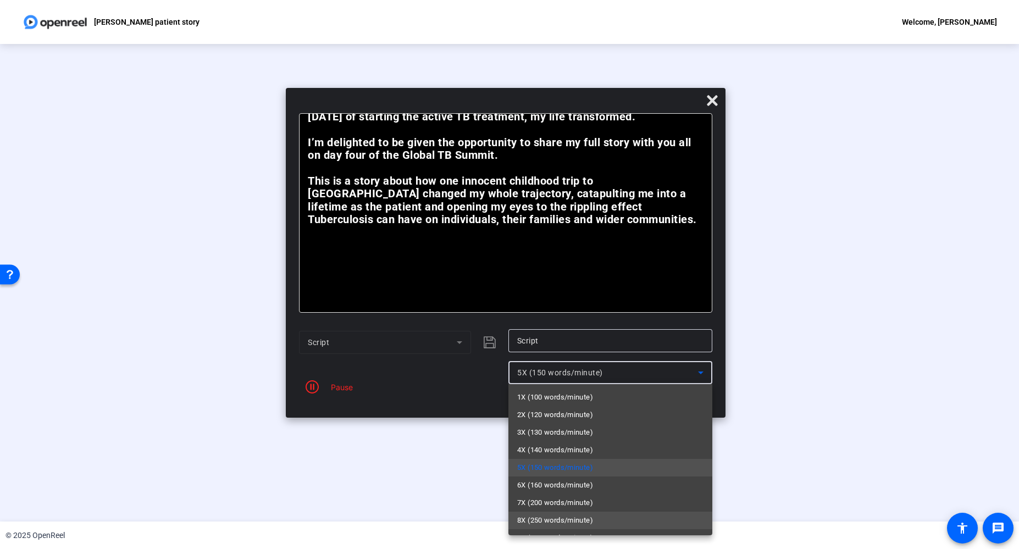
click at [564, 518] on span "8X (250 words/minute)" at bounding box center [555, 520] width 76 height 13
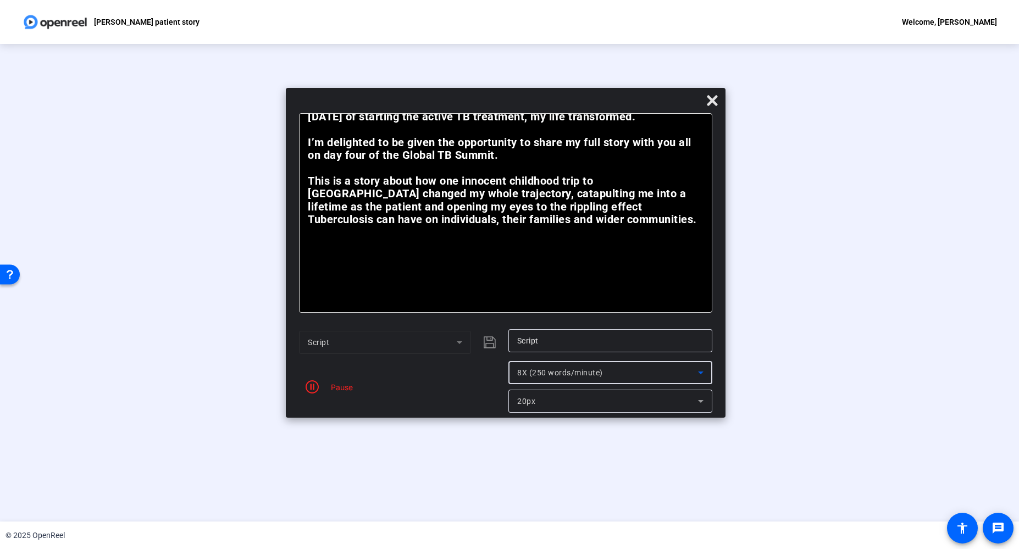
click at [580, 401] on div "20px" at bounding box center [607, 401] width 181 height 13
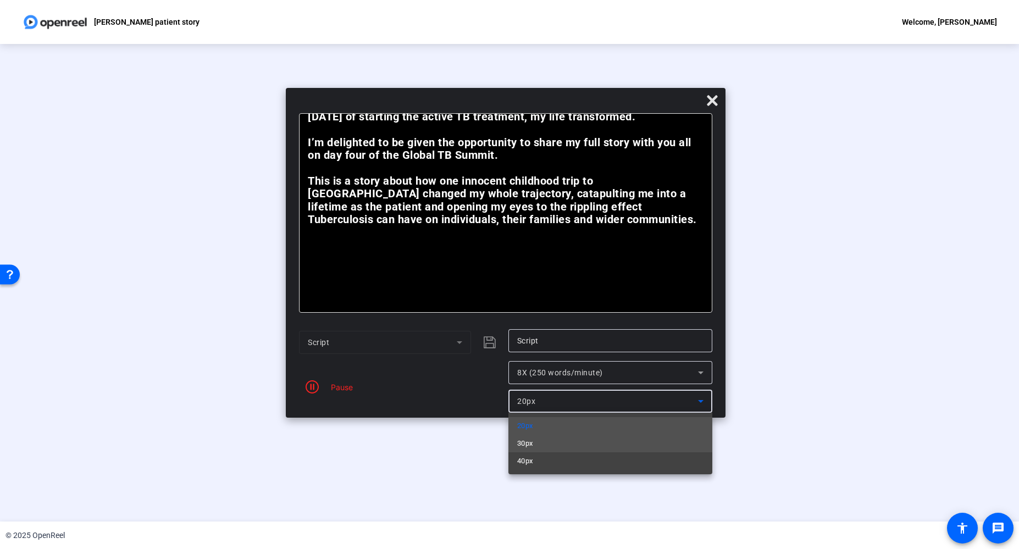
click at [579, 450] on mat-option "30px" at bounding box center [610, 444] width 204 height 18
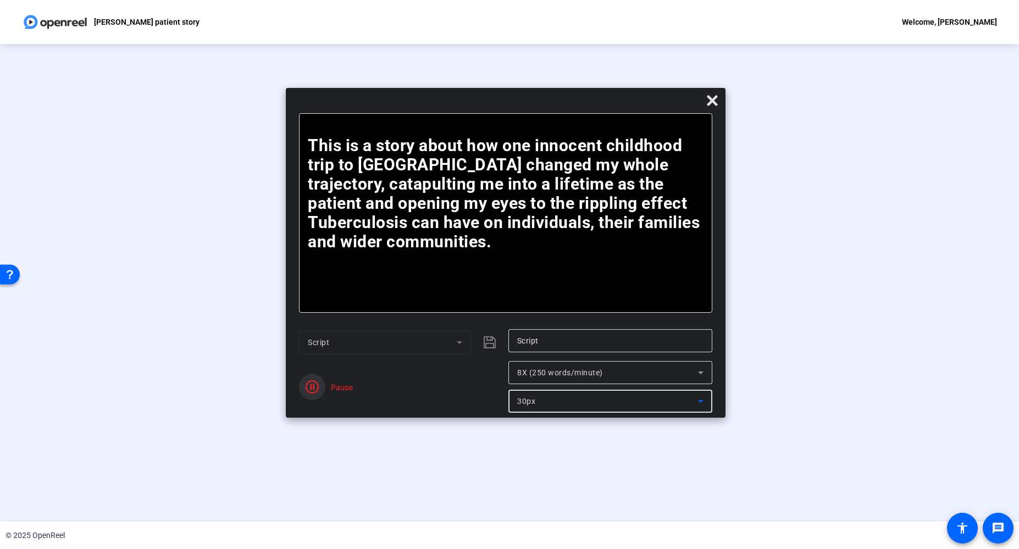
click at [314, 387] on icon "button" at bounding box center [312, 386] width 13 height 13
click at [709, 98] on icon at bounding box center [712, 100] width 10 height 10
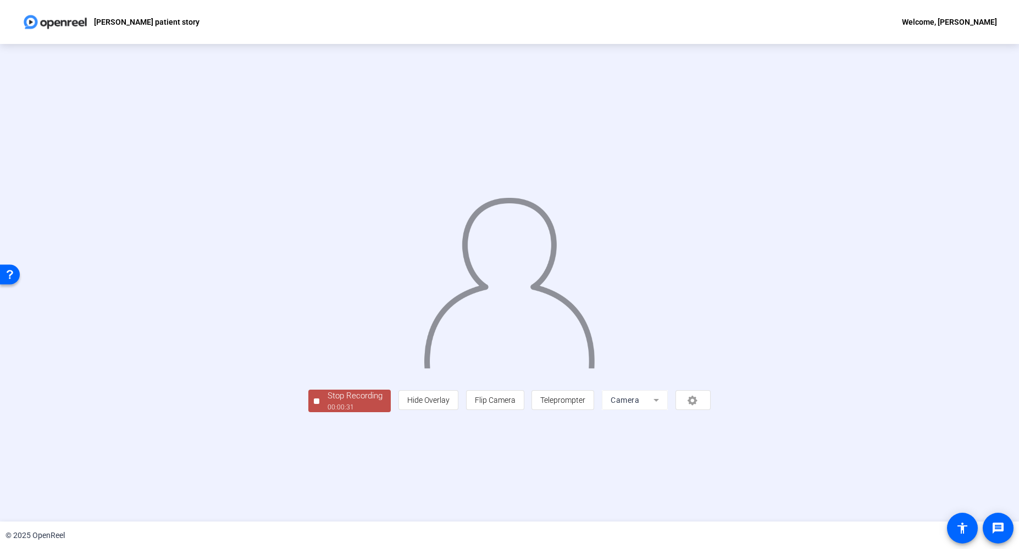
click at [328, 412] on div "00:00:31" at bounding box center [355, 407] width 55 height 10
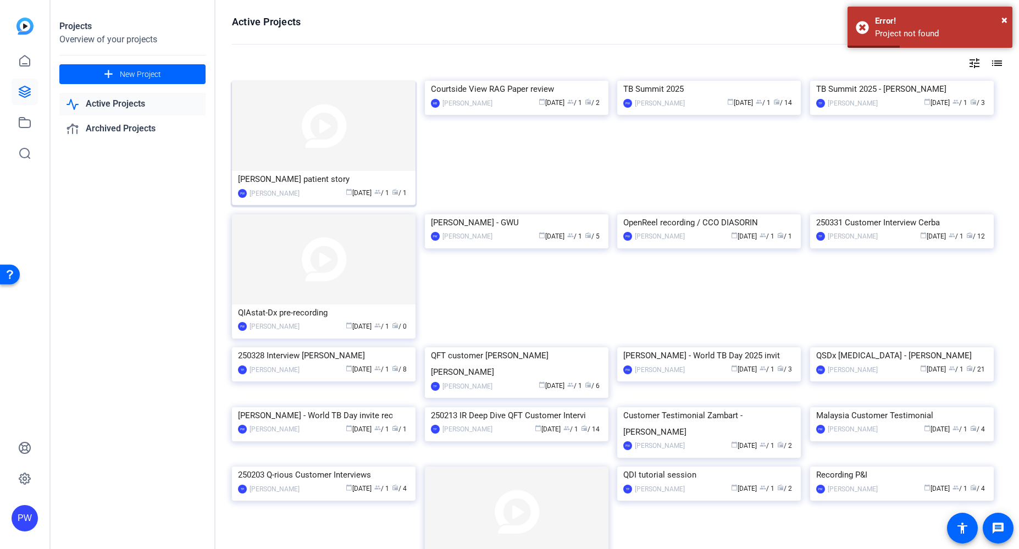
click at [336, 106] on img at bounding box center [324, 126] width 184 height 90
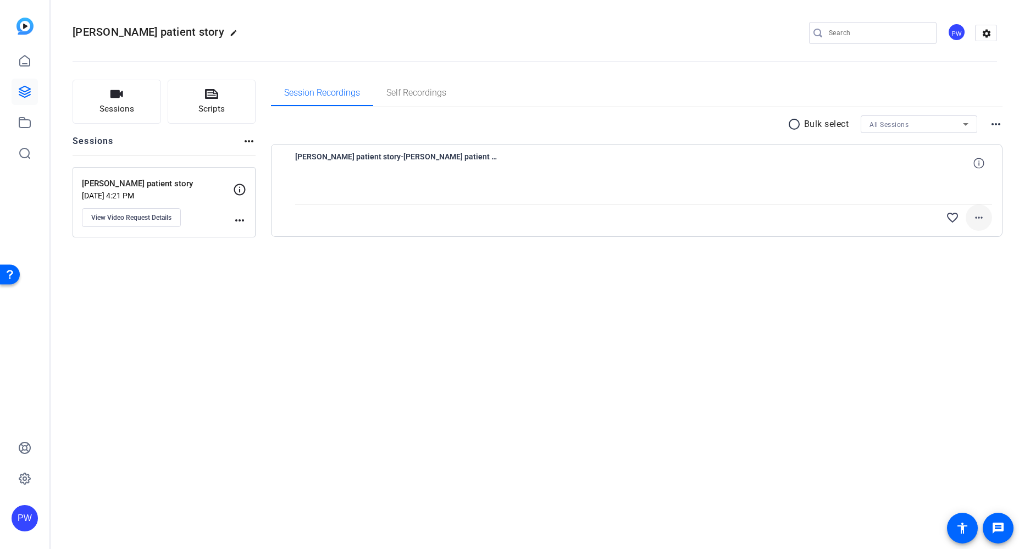
click at [981, 224] on mat-icon "more_horiz" at bounding box center [978, 217] width 13 height 13
click at [963, 309] on span "Delete clip" at bounding box center [950, 309] width 66 height 13
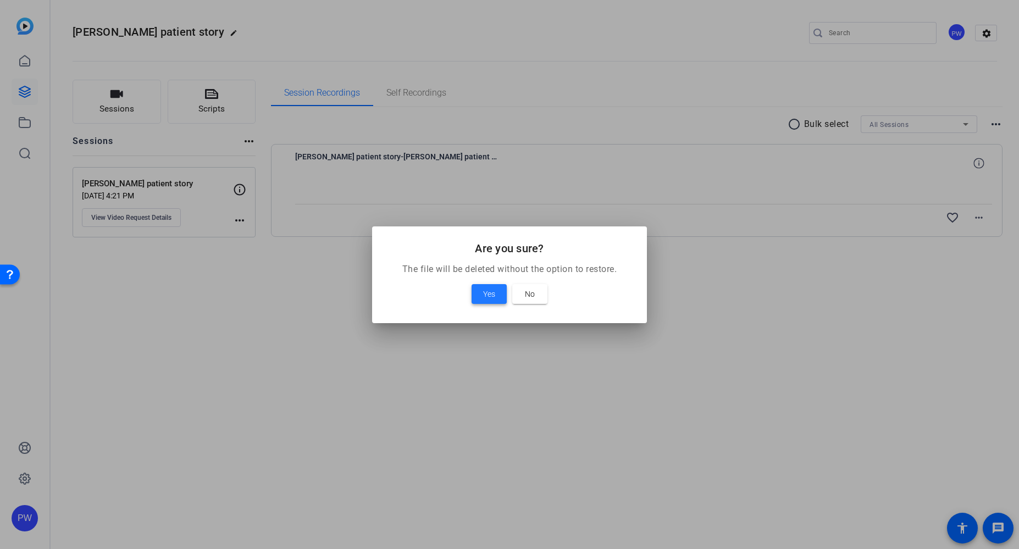
click at [484, 296] on span "Yes" at bounding box center [489, 293] width 12 height 13
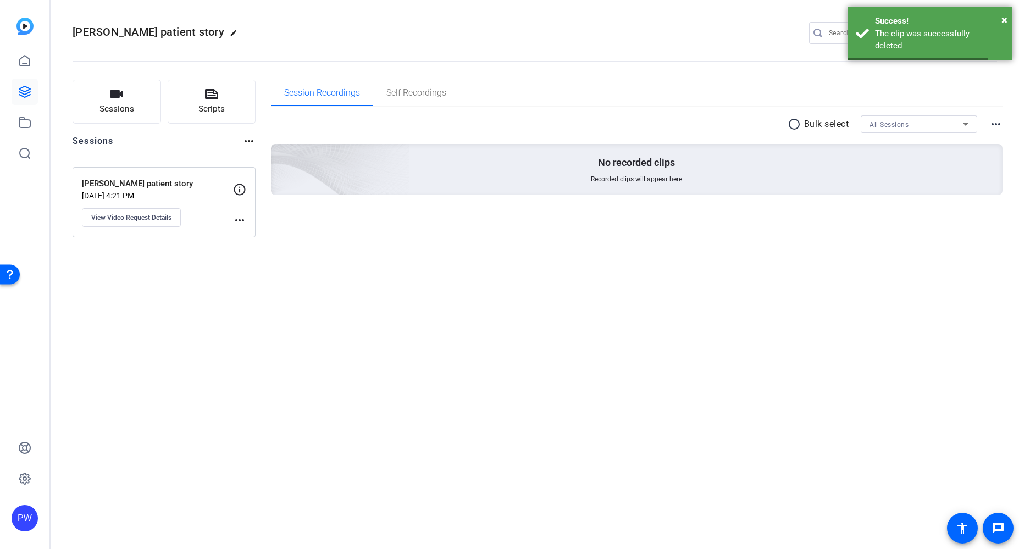
click at [241, 223] on mat-icon "more_horiz" at bounding box center [239, 220] width 13 height 13
click at [140, 184] on div at bounding box center [509, 274] width 1019 height 549
click at [110, 218] on span "View Video Request Details" at bounding box center [131, 217] width 80 height 9
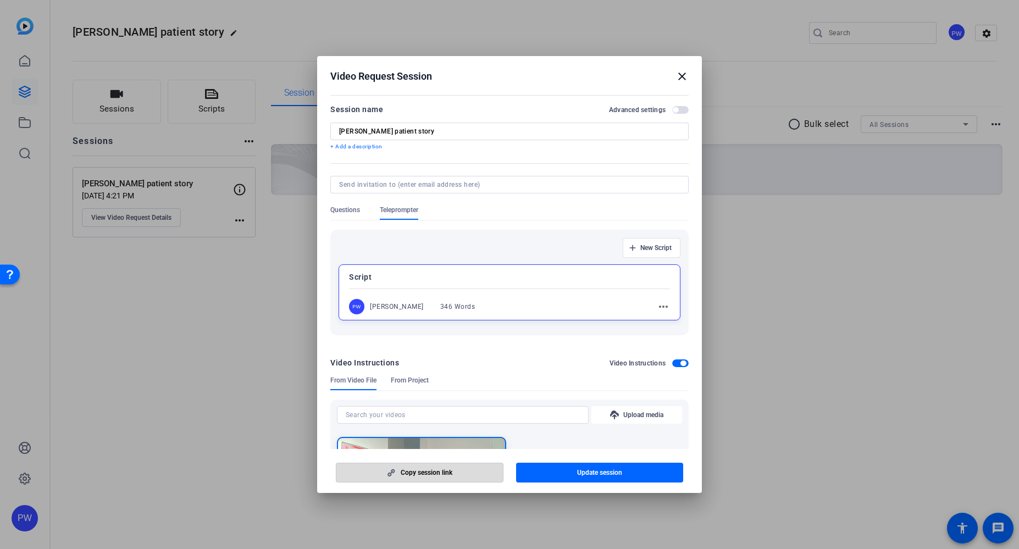
click at [402, 473] on span "Copy session link" at bounding box center [427, 472] width 52 height 9
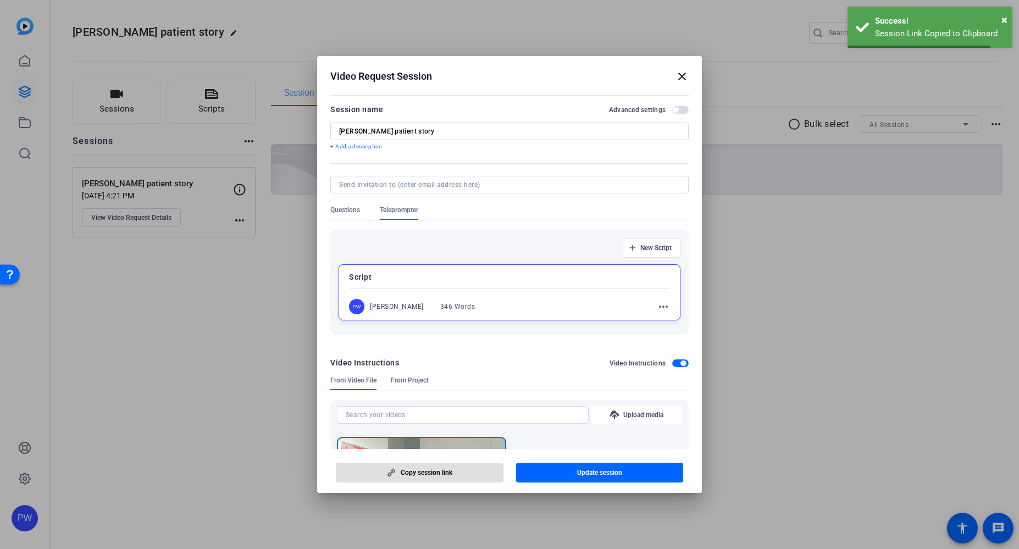
click at [682, 71] on mat-icon "close" at bounding box center [681, 76] width 13 height 13
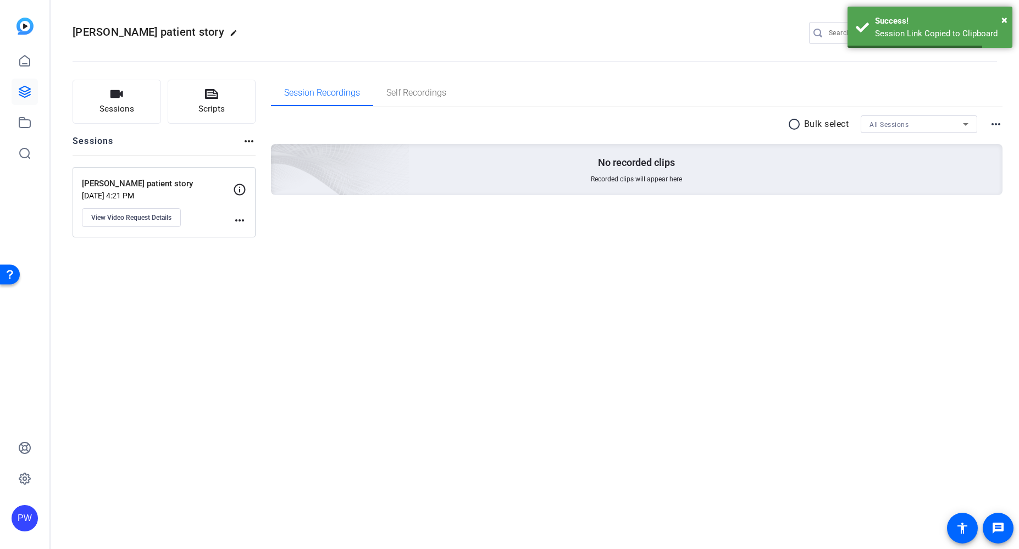
click at [680, 81] on div "Session Recordings Self Recordings" at bounding box center [637, 93] width 732 height 26
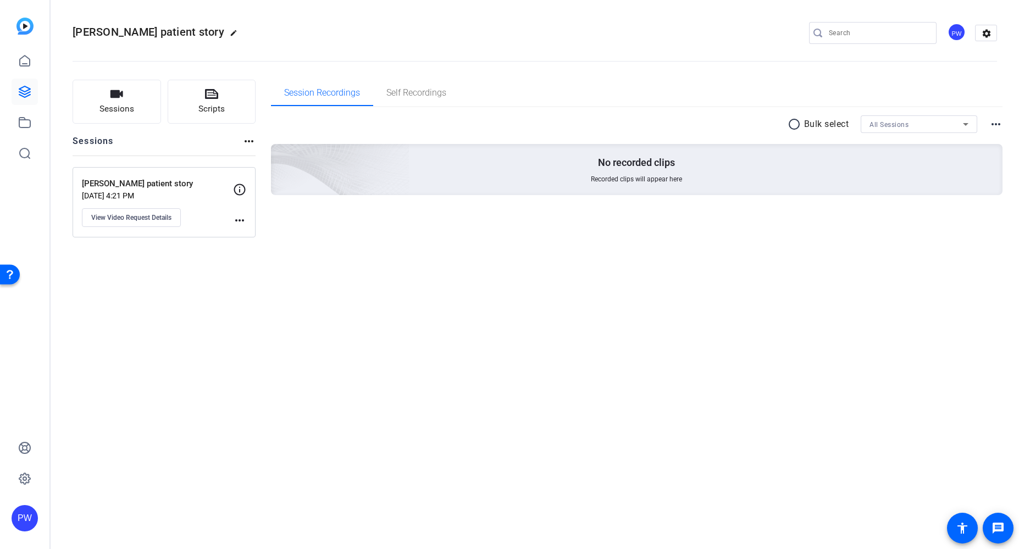
click at [49, 403] on mat-sidenav "PW" at bounding box center [25, 274] width 51 height 549
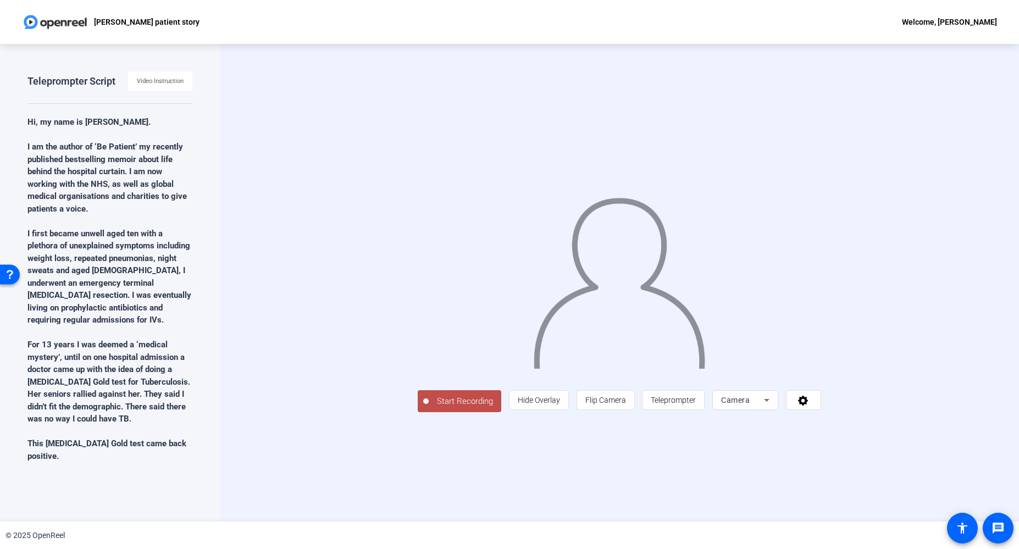
click at [167, 69] on div "Teleprompter Script Video Instruction Hi, my name is Tilly Rose. I am the autho…" at bounding box center [110, 283] width 220 height 478
click at [168, 81] on span "Video Instruction" at bounding box center [160, 81] width 47 height 16
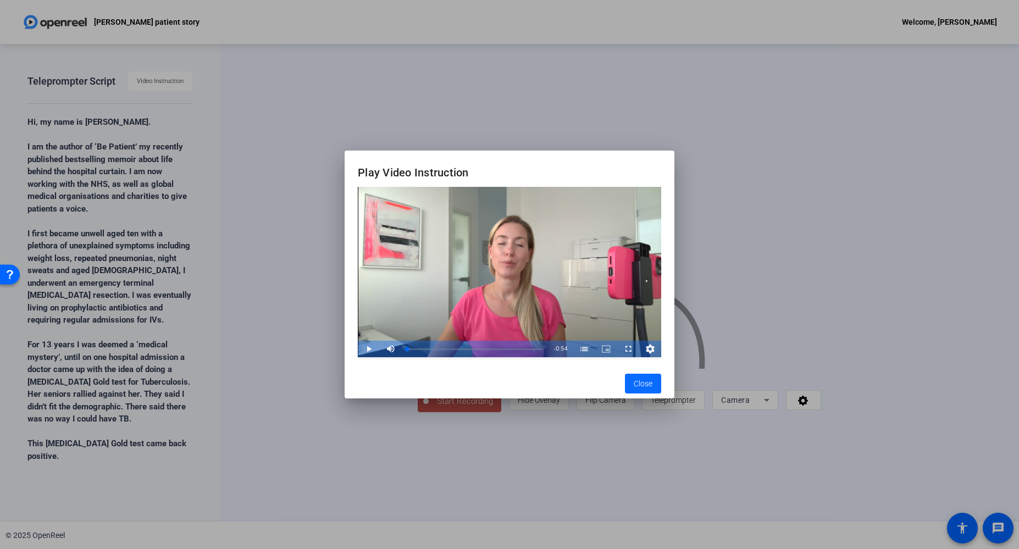
click at [642, 383] on span "Close" at bounding box center [643, 384] width 19 height 12
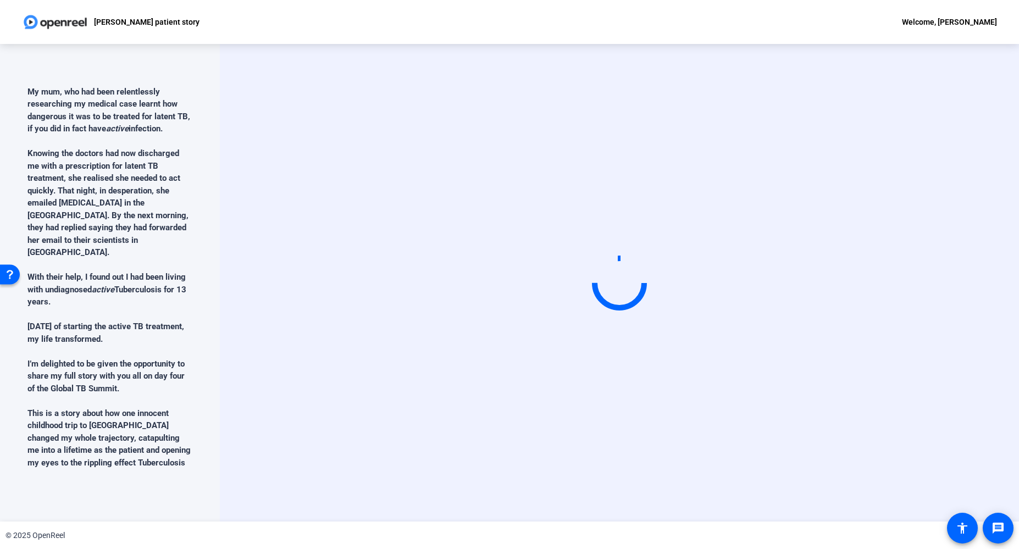
scroll to position [665, 0]
